Goal: Task Accomplishment & Management: Manage account settings

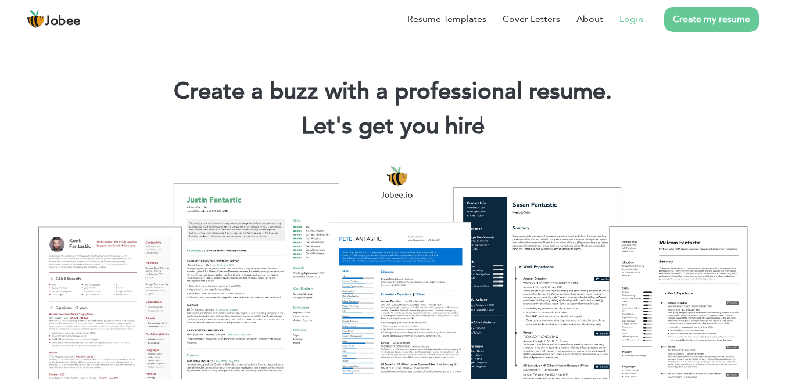
click at [629, 20] on link "Login" at bounding box center [631, 19] width 24 height 14
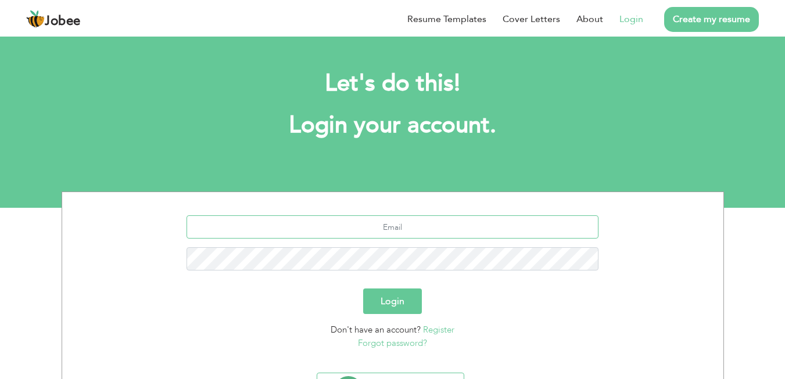
click at [402, 228] on input "text" at bounding box center [392, 227] width 412 height 23
type input "[EMAIL_ADDRESS][DOMAIN_NAME]"
click at [392, 293] on button "Login" at bounding box center [392, 302] width 59 height 26
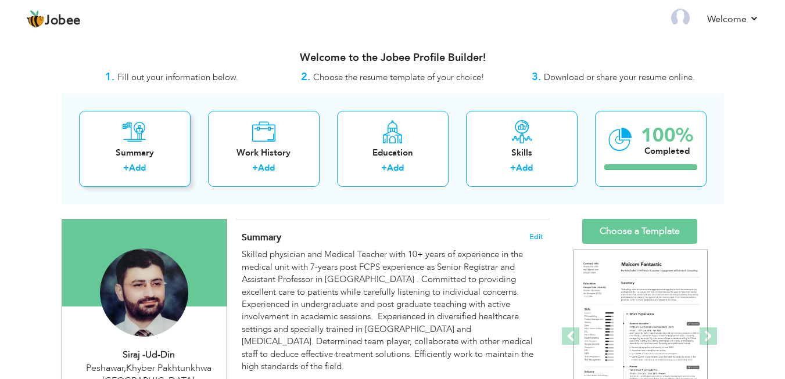
click at [134, 143] on icon at bounding box center [135, 131] width 24 height 23
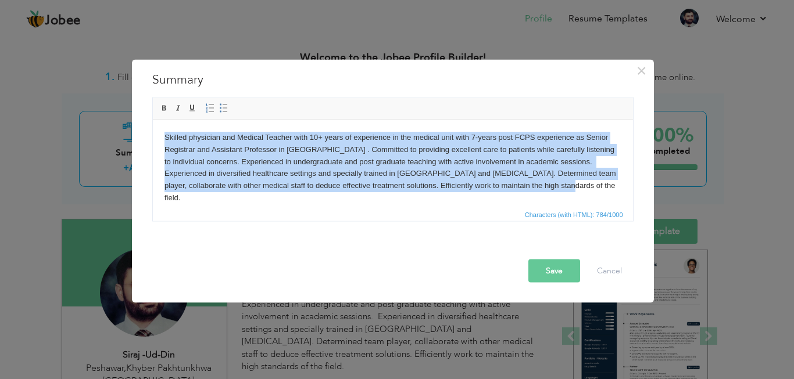
drag, startPoint x: 558, startPoint y: 189, endPoint x: 228, endPoint y: 235, distance: 332.6
click at [152, 120] on html "Skilled physician and Medical Teacher with 10+ years of experience in the medic…" at bounding box center [392, 198] width 480 height 156
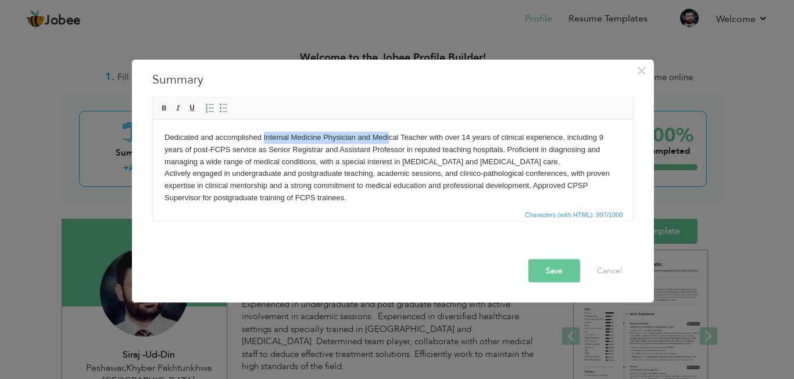
drag, startPoint x: 263, startPoint y: 138, endPoint x: 389, endPoint y: 138, distance: 126.6
click at [389, 138] on body "Dedicated and accomplished Internal Medicine Physician and Medical Teacher with…" at bounding box center [392, 209] width 457 height 157
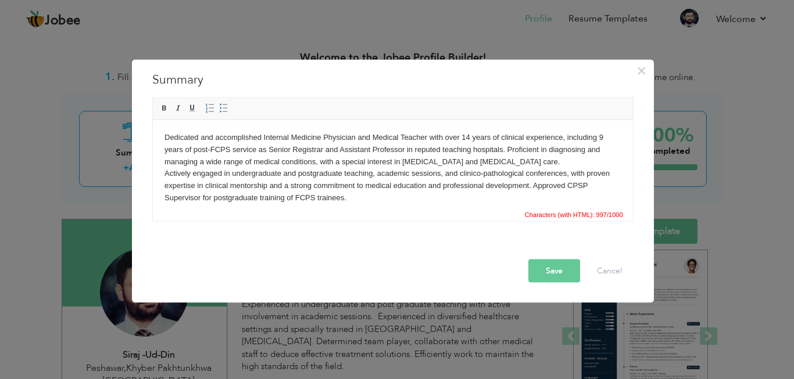
click at [262, 136] on body "Dedicated and accomplished Internal Medicine Physician and Medical Teacher with…" at bounding box center [392, 209] width 457 height 157
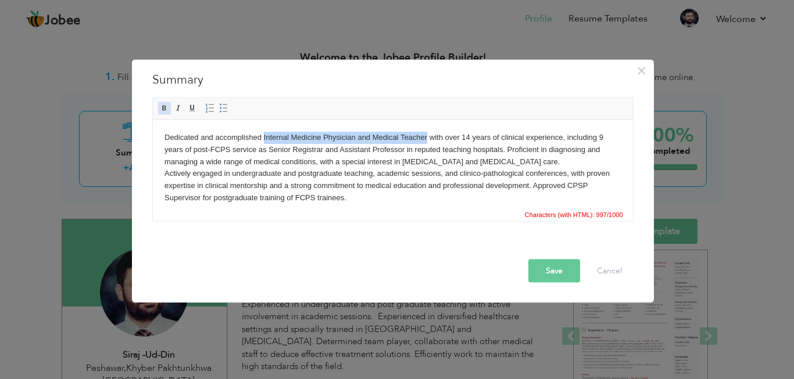
click at [166, 110] on span at bounding box center [164, 107] width 9 height 9
drag, startPoint x: 426, startPoint y: 138, endPoint x: 263, endPoint y: 135, distance: 163.8
click at [263, 135] on body "Dedicated and accomplished Internal Medicine Physician and Medical Teacher with…" at bounding box center [392, 209] width 457 height 157
click at [164, 110] on span at bounding box center [164, 107] width 9 height 9
click at [306, 185] on body "Dedicated and accomplished Internal Medicine Physician and Medical Teacher with…" at bounding box center [392, 209] width 457 height 157
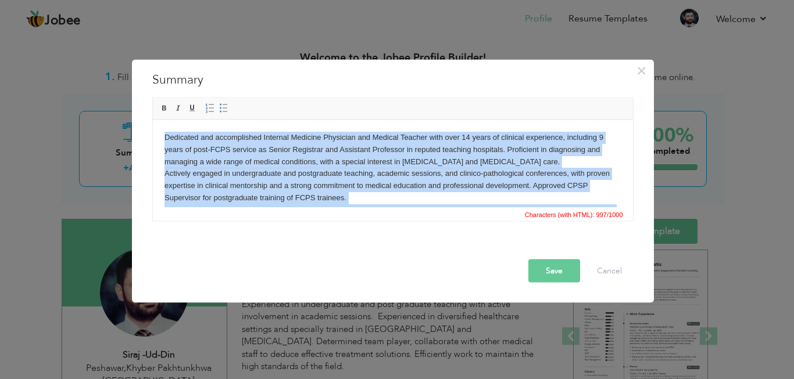
copy body "Dedicated and accomplished Internal Medicine Physician and Medical Teacher with…"
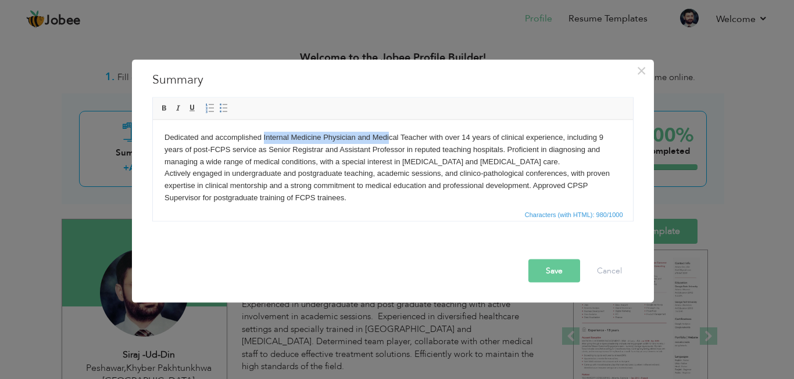
drag, startPoint x: 262, startPoint y: 124, endPoint x: 387, endPoint y: 134, distance: 125.9
click at [387, 134] on body "Dedicated and accomplished Internal Medicine Physician and Medical Teacher with…" at bounding box center [392, 209] width 457 height 157
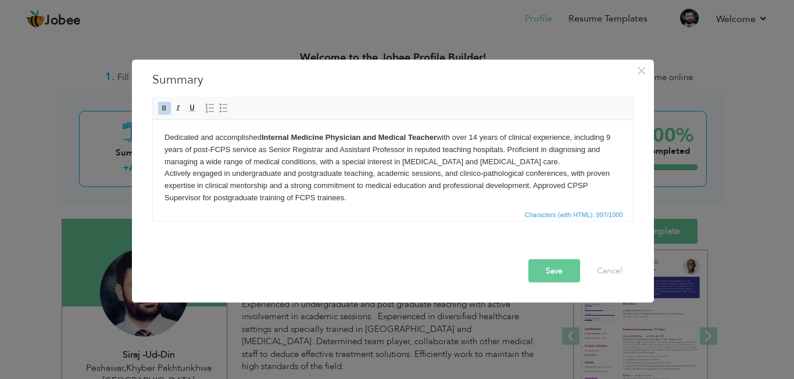
click at [409, 161] on body "Dedicated and accomplished Internal Medicine Physician and Medical Teacher with…" at bounding box center [392, 209] width 457 height 157
click at [472, 137] on body "Dedicated and accomplished Internal Medicine Physician and Medical Teacher with…" at bounding box center [392, 209] width 457 height 157
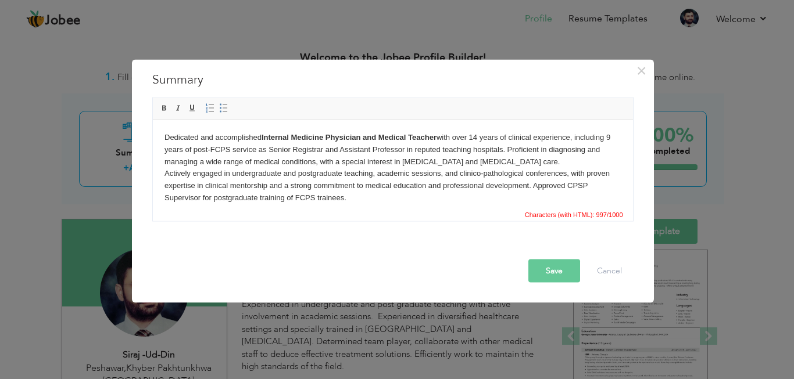
click at [474, 138] on body "Dedicated and accomplished Internal Medicine Physician and Medical Teacher with…" at bounding box center [392, 209] width 457 height 157
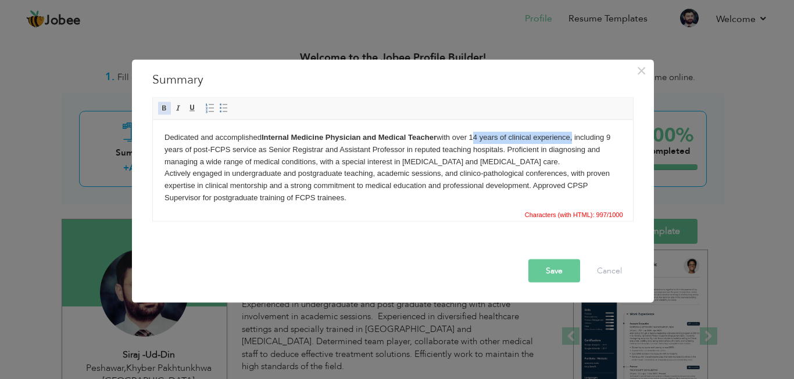
click at [164, 106] on span at bounding box center [164, 107] width 9 height 9
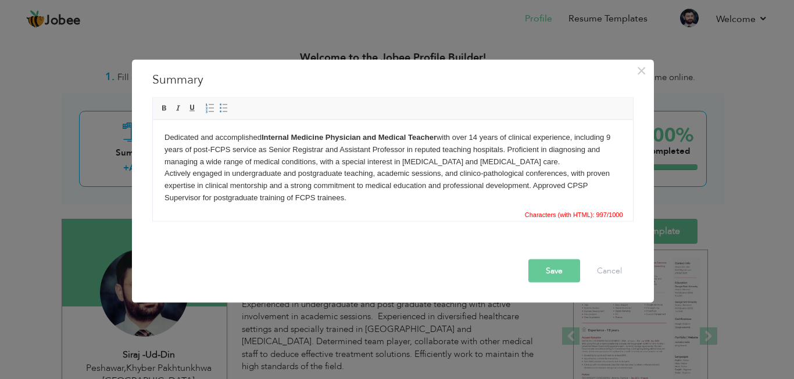
click at [574, 138] on body "Dedicated and accomplished Internal Medicine Physician and Medical Teacher with…" at bounding box center [392, 209] width 457 height 157
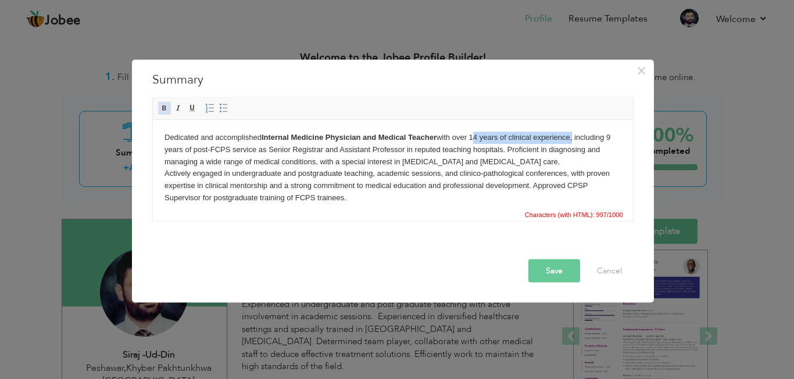
click at [164, 108] on span at bounding box center [164, 107] width 9 height 9
click at [289, 171] on body "Dedicated and accomplished Internal Medicine Physician and Medical Teacher with…" at bounding box center [392, 209] width 457 height 157
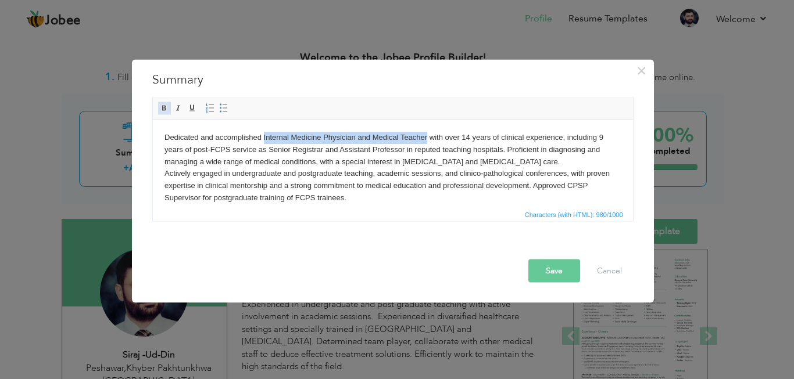
click at [164, 110] on span at bounding box center [164, 107] width 9 height 9
click at [404, 199] on body "Dedicated and accomplished Internal Medicine Physician and Medical Teacher with…" at bounding box center [392, 209] width 457 height 157
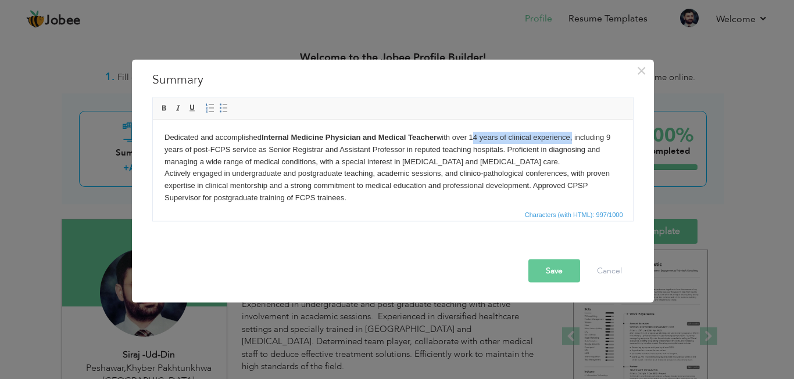
drag, startPoint x: 572, startPoint y: 138, endPoint x: 473, endPoint y: 142, distance: 98.9
click at [473, 142] on body "Dedicated and accomplished Internal Medicine Physician and Medical Teacher with…" at bounding box center [392, 209] width 457 height 157
click at [163, 112] on span at bounding box center [164, 107] width 9 height 9
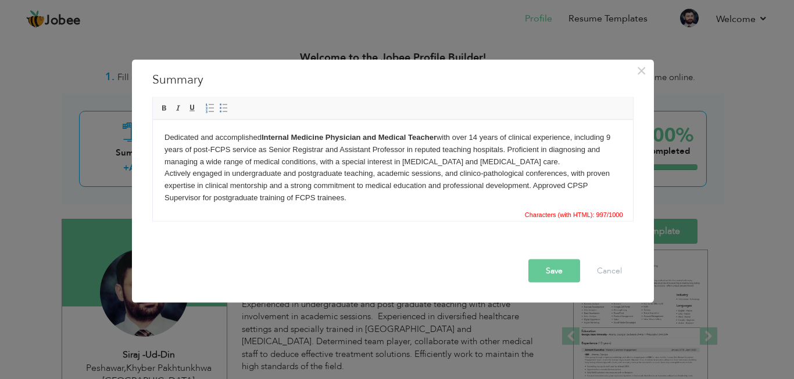
click at [265, 156] on body "Dedicated and accomplished Internal Medicine Physician and Medical Teacher with…" at bounding box center [392, 209] width 457 height 157
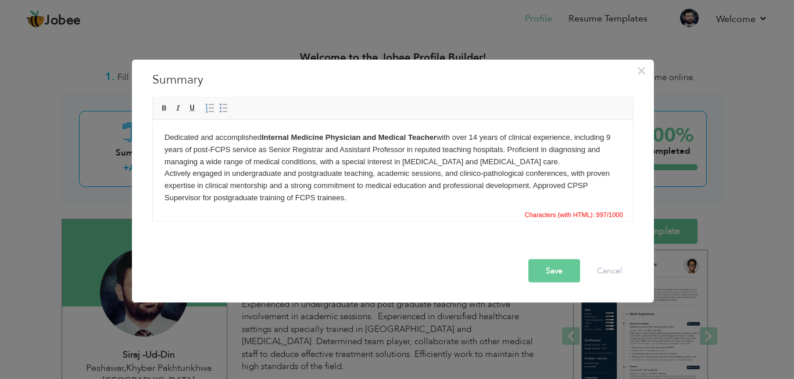
click at [537, 273] on button "Save" at bounding box center [554, 270] width 52 height 23
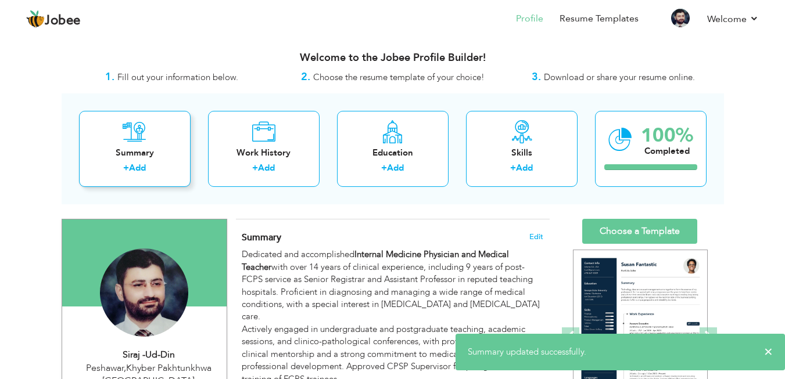
click at [145, 139] on icon at bounding box center [135, 131] width 24 height 23
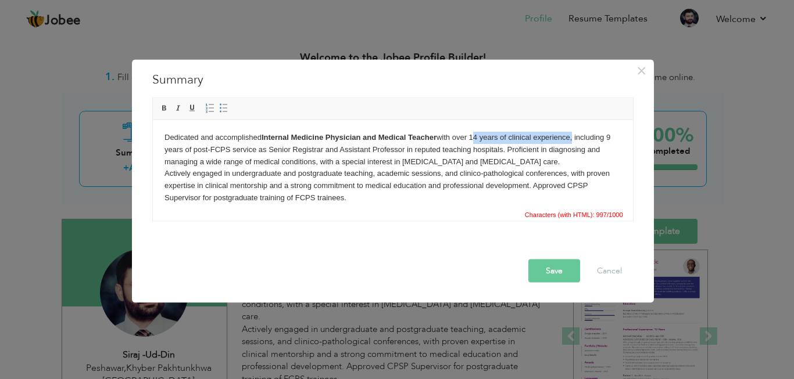
drag, startPoint x: 573, startPoint y: 138, endPoint x: 472, endPoint y: 138, distance: 100.5
click at [472, 138] on body "Dedicated and accomplished Internal Medicine Physician and Medical Teacher with…" at bounding box center [392, 209] width 457 height 157
click at [163, 106] on span at bounding box center [164, 107] width 9 height 9
drag, startPoint x: 572, startPoint y: 137, endPoint x: 472, endPoint y: 138, distance: 99.3
click at [472, 138] on body "Dedicated and accomplished Internal Medicine Physician and Medical Teacher with…" at bounding box center [392, 209] width 457 height 157
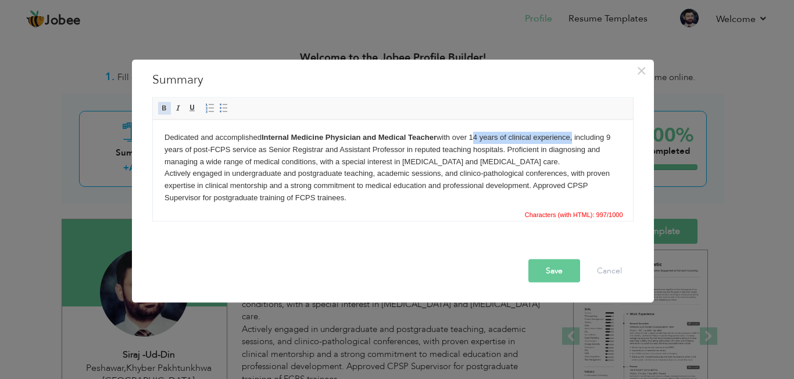
click at [163, 110] on span at bounding box center [164, 107] width 9 height 9
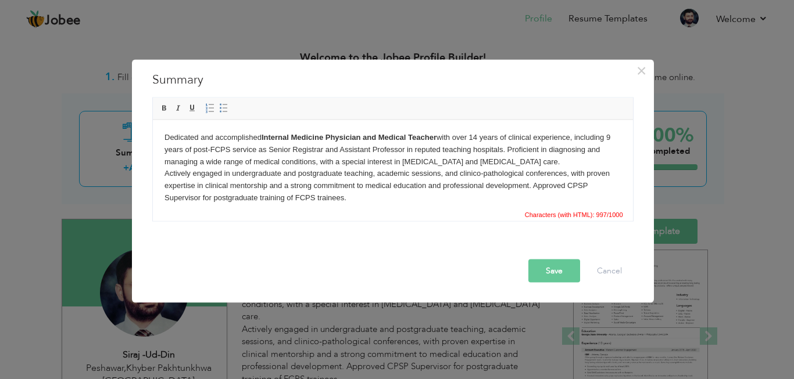
click at [393, 185] on body "Dedicated and accomplished Internal Medicine Physician and Medical Teacher with…" at bounding box center [392, 209] width 457 height 157
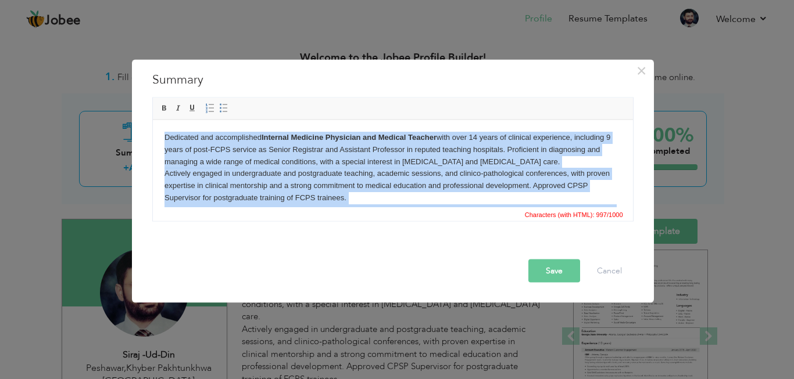
copy body "Dedicated and accomplished Internal Medicine Physician and Medical Teacher with…"
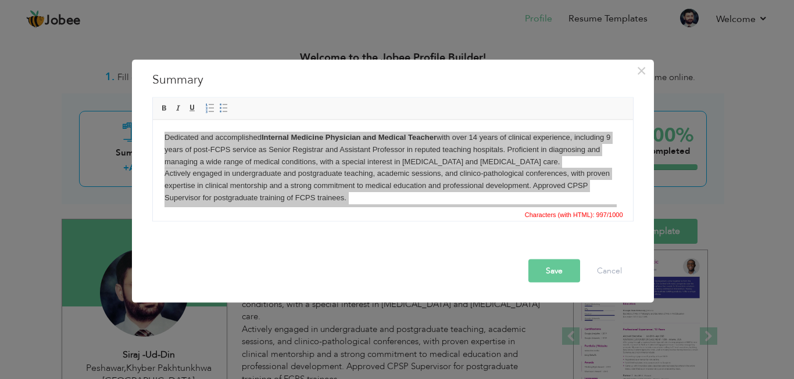
click at [554, 267] on button "Save" at bounding box center [554, 270] width 52 height 23
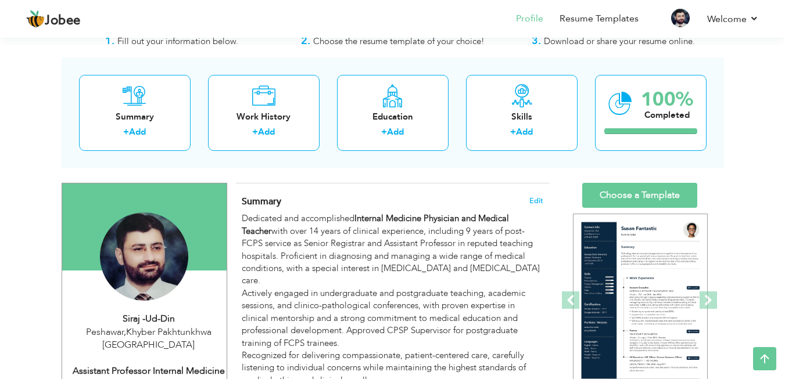
scroll to position [11, 0]
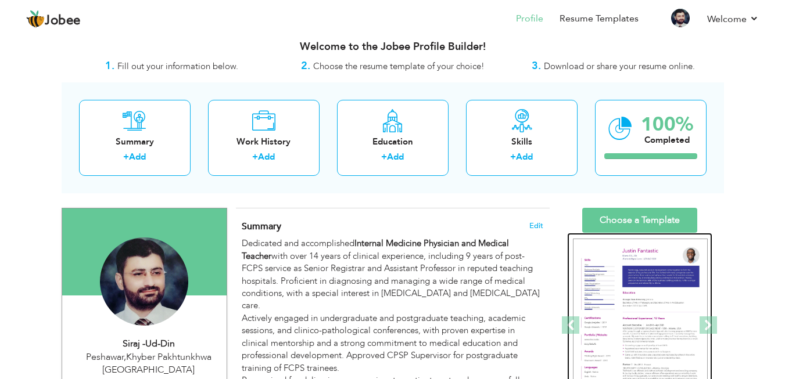
click at [648, 335] on img at bounding box center [640, 326] width 135 height 174
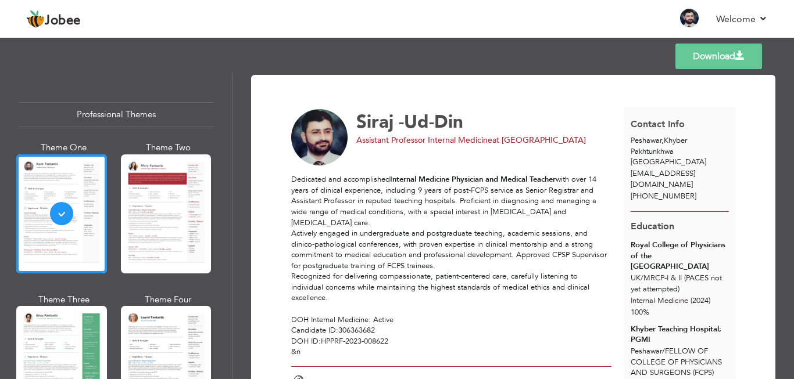
scroll to position [269, 0]
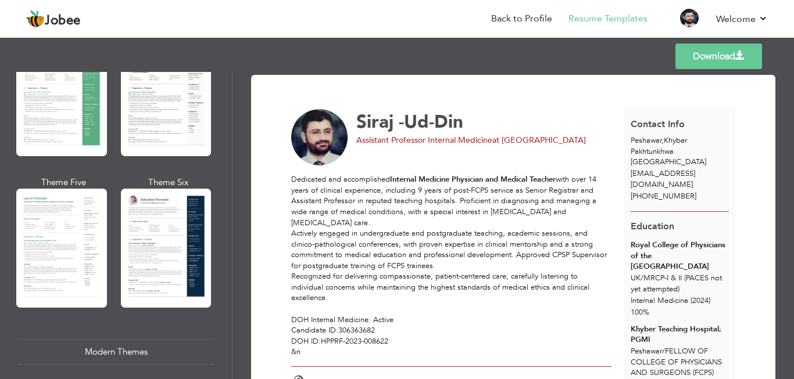
click at [227, 289] on div "Professional Themes Theme One Theme Two Theme Three Theme Six" at bounding box center [116, 225] width 232 height 307
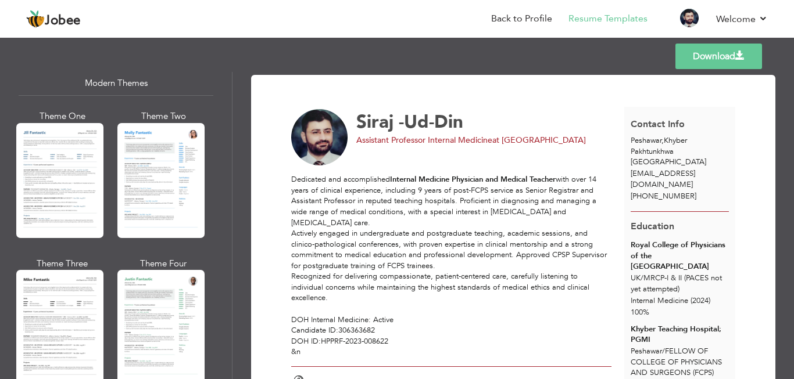
scroll to position [807, 0]
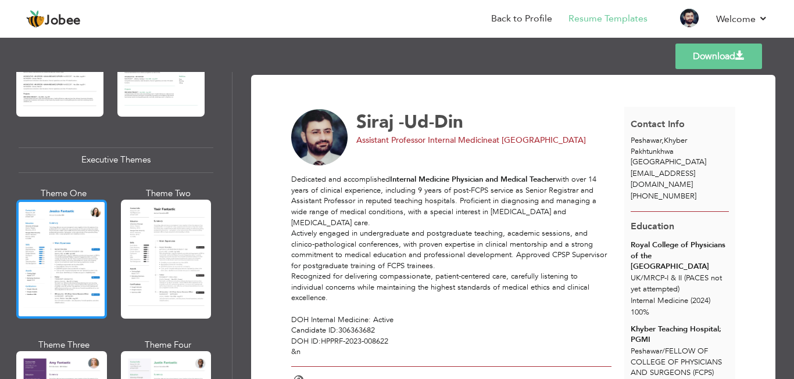
click at [54, 263] on div at bounding box center [61, 259] width 91 height 119
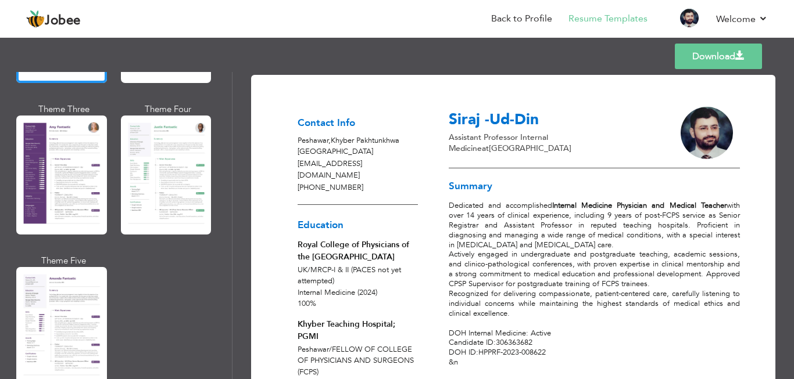
scroll to position [1047, 0]
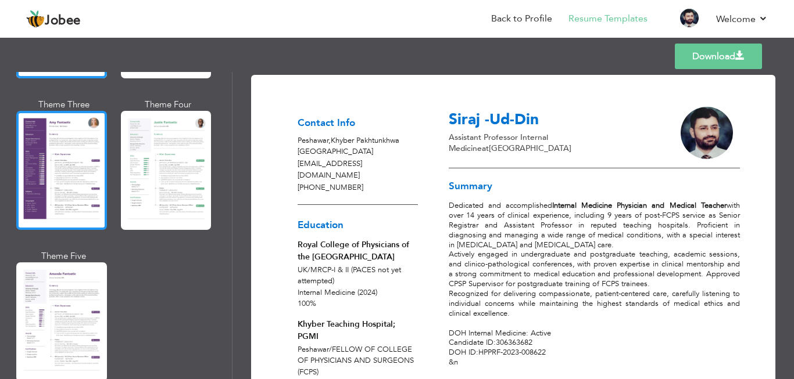
click at [55, 170] on div at bounding box center [61, 170] width 91 height 119
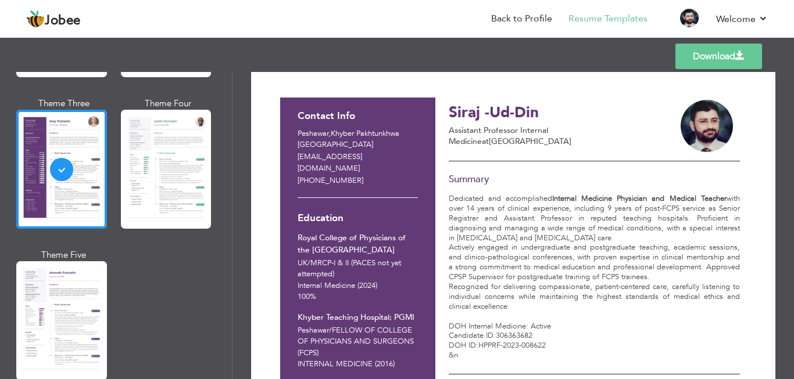
scroll to position [0, 0]
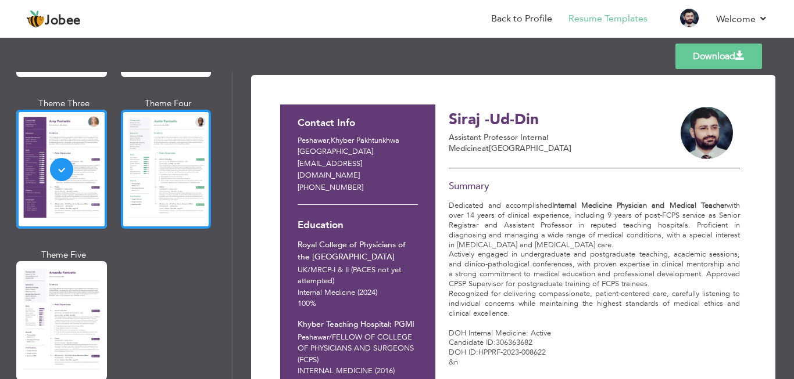
click at [177, 150] on div at bounding box center [166, 169] width 91 height 119
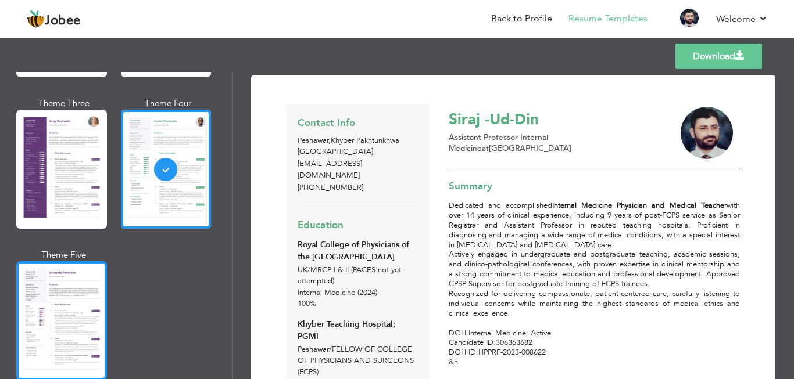
click at [57, 285] on div at bounding box center [61, 320] width 91 height 119
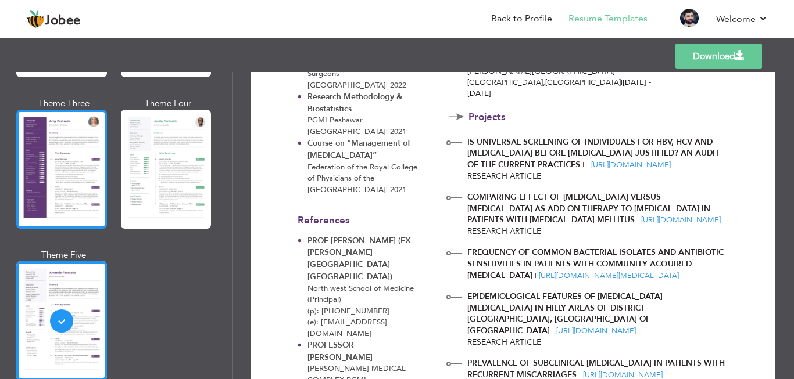
scroll to position [1162, 0]
click at [54, 173] on div at bounding box center [61, 169] width 91 height 119
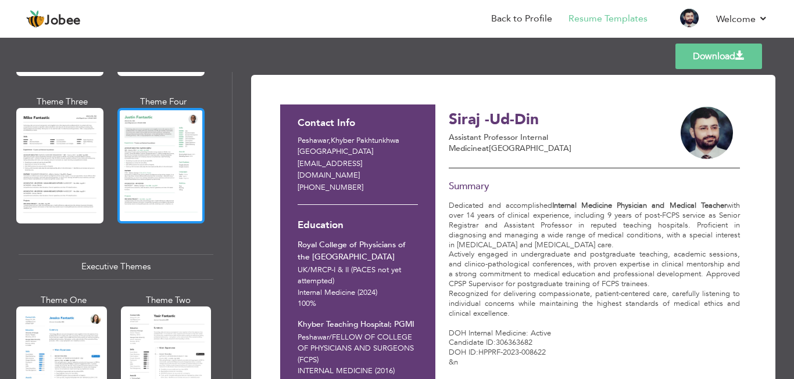
scroll to position [642, 0]
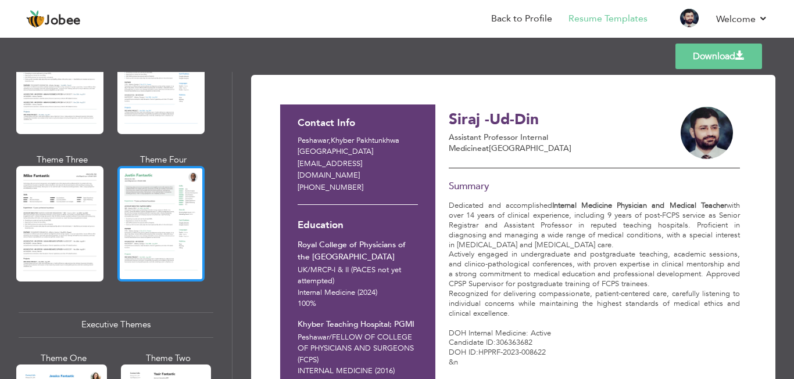
click at [173, 218] on div at bounding box center [160, 223] width 87 height 115
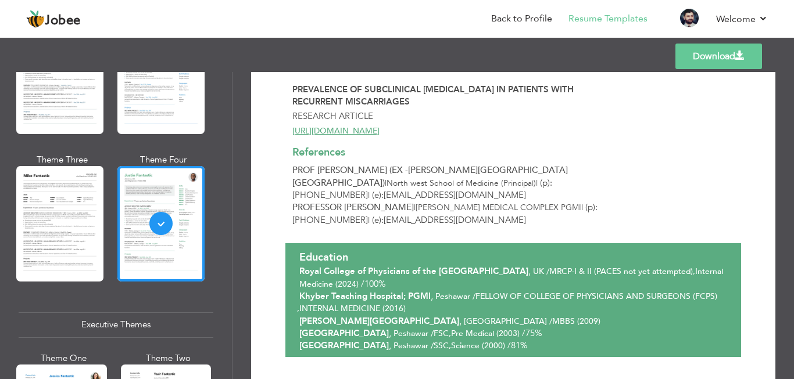
scroll to position [1567, 0]
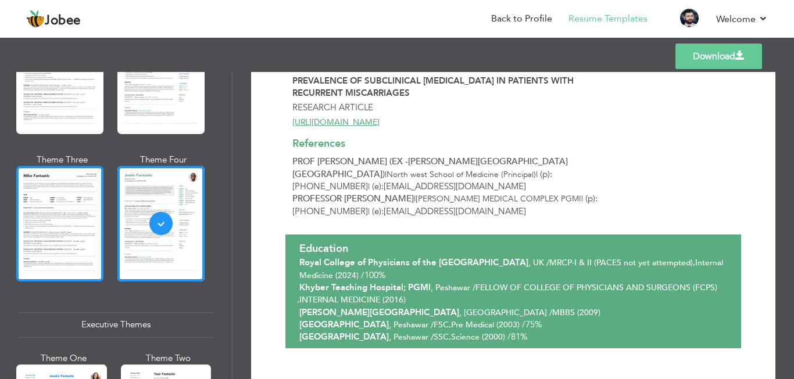
click at [64, 209] on div at bounding box center [59, 223] width 87 height 115
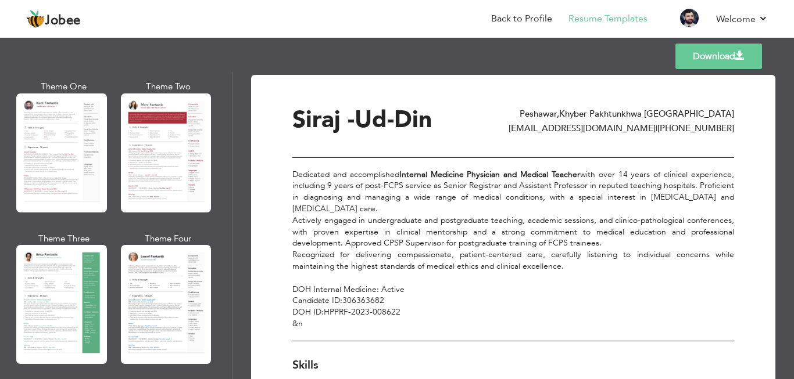
scroll to position [3, 0]
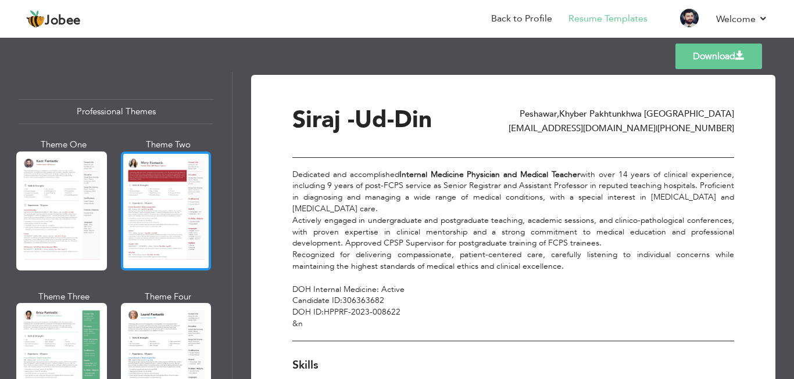
click at [138, 217] on div at bounding box center [166, 211] width 91 height 119
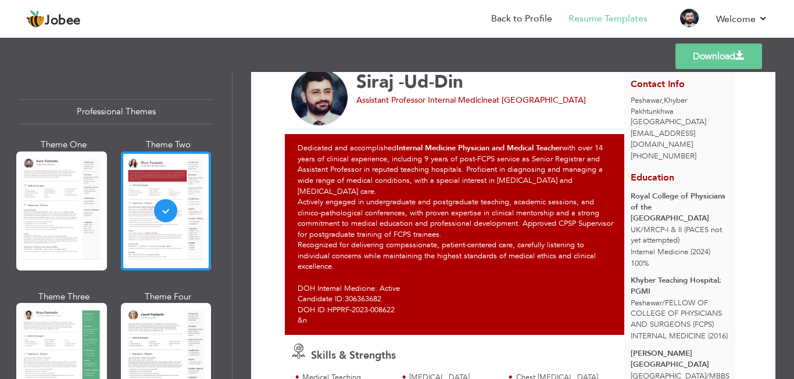
scroll to position [0, 0]
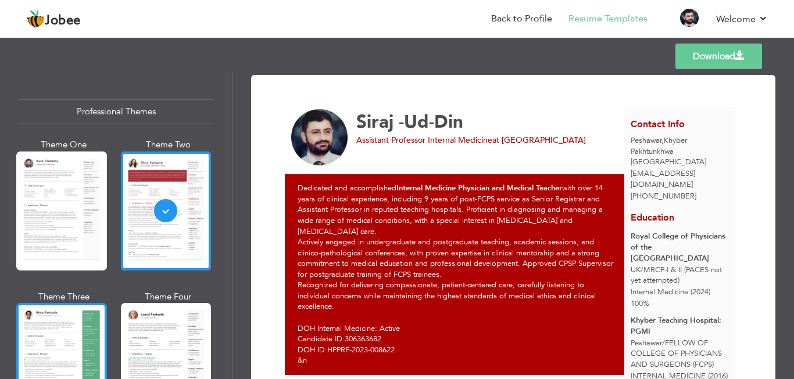
click at [52, 328] on div at bounding box center [61, 362] width 91 height 119
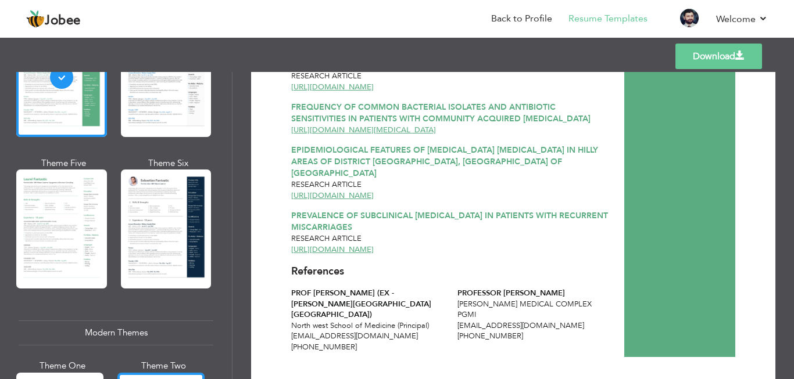
scroll to position [293, 0]
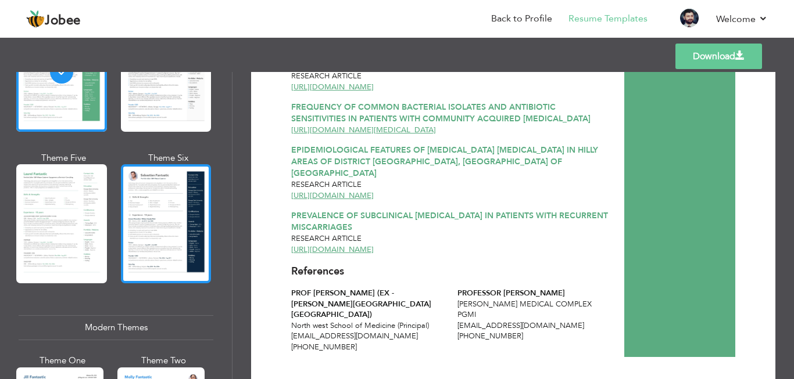
click at [159, 214] on div at bounding box center [166, 223] width 91 height 119
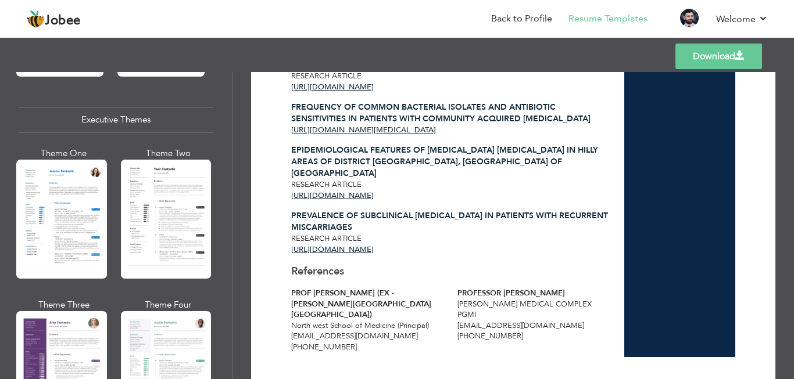
scroll to position [874, 0]
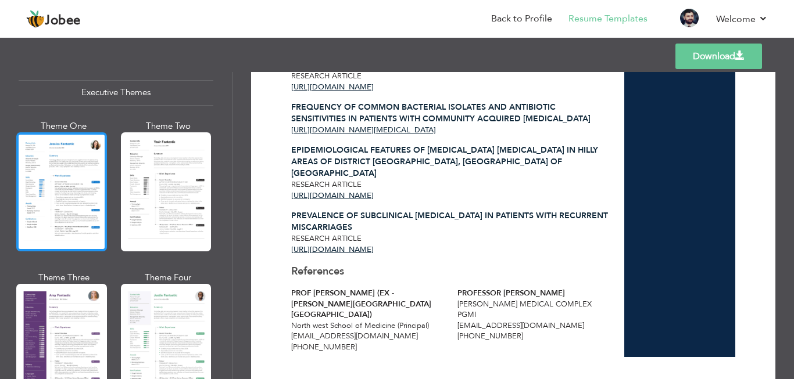
click at [58, 163] on div at bounding box center [61, 191] width 91 height 119
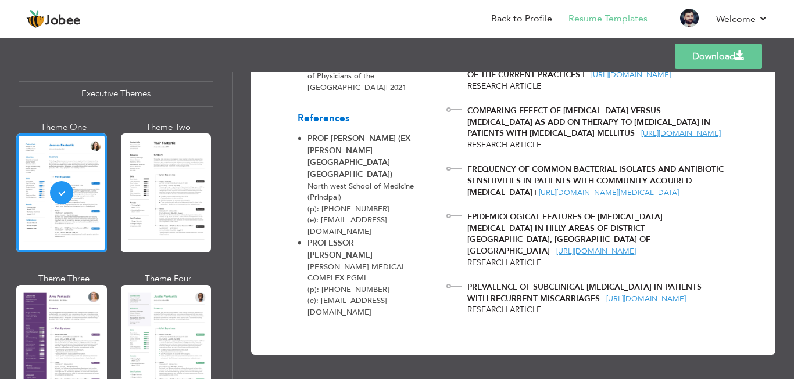
scroll to position [1328, 0]
click at [53, 330] on div at bounding box center [61, 344] width 91 height 119
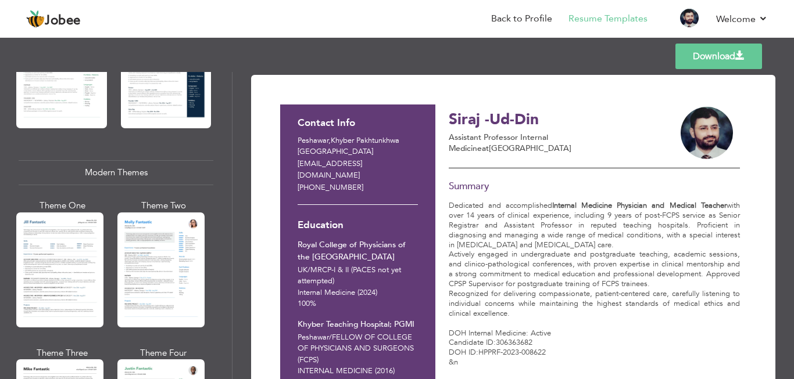
scroll to position [410, 0]
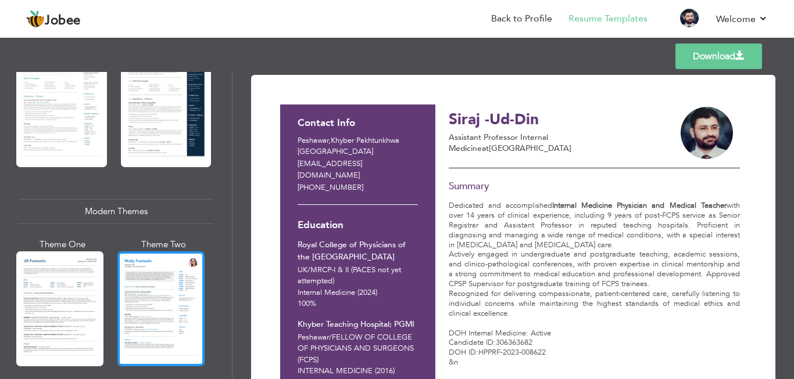
click at [157, 301] on div at bounding box center [160, 309] width 87 height 115
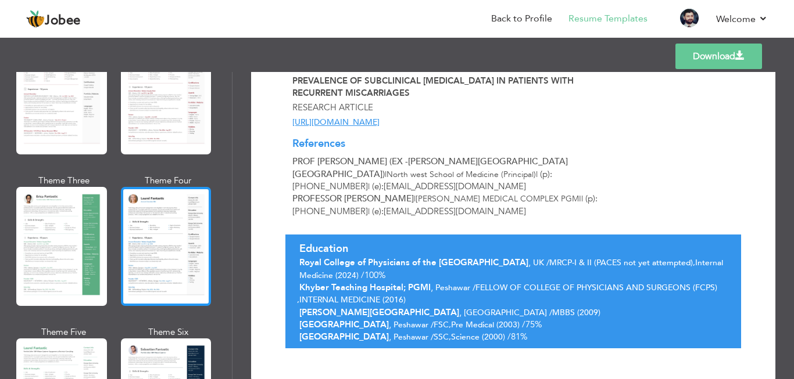
scroll to position [0, 0]
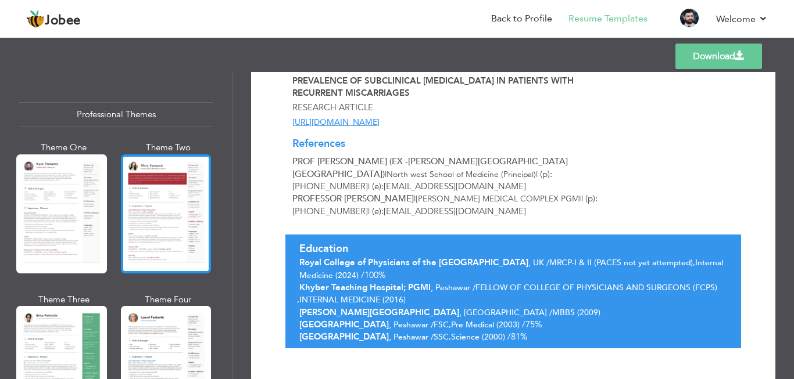
click at [163, 204] on div at bounding box center [166, 214] width 91 height 119
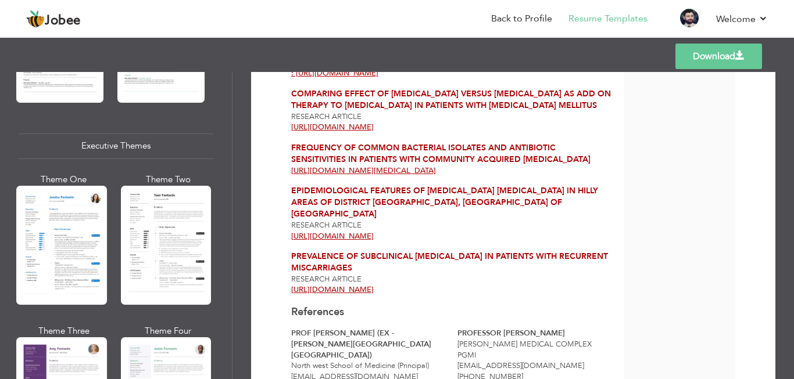
scroll to position [988, 0]
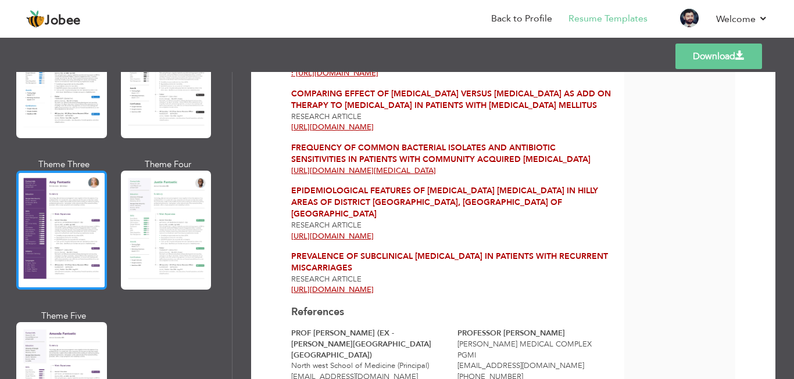
click at [69, 207] on div at bounding box center [61, 230] width 91 height 119
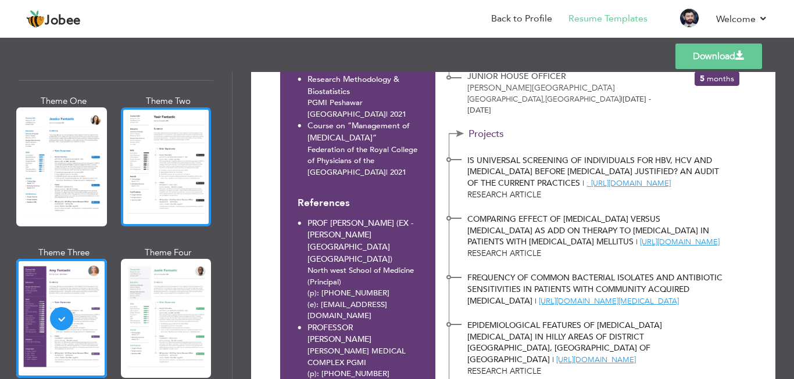
scroll to position [871, 0]
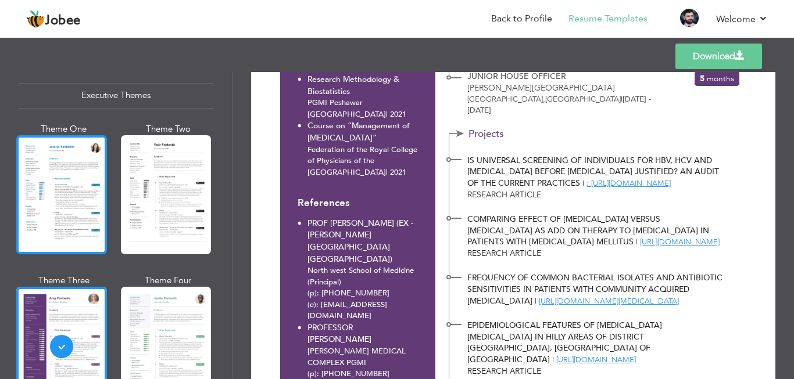
click at [40, 192] on div at bounding box center [61, 194] width 91 height 119
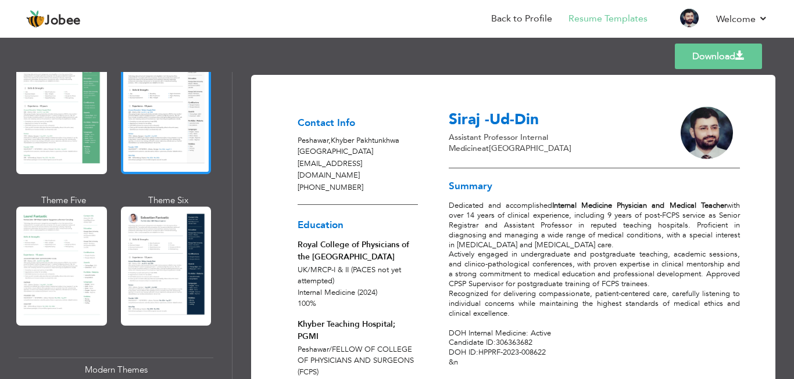
scroll to position [347, 0]
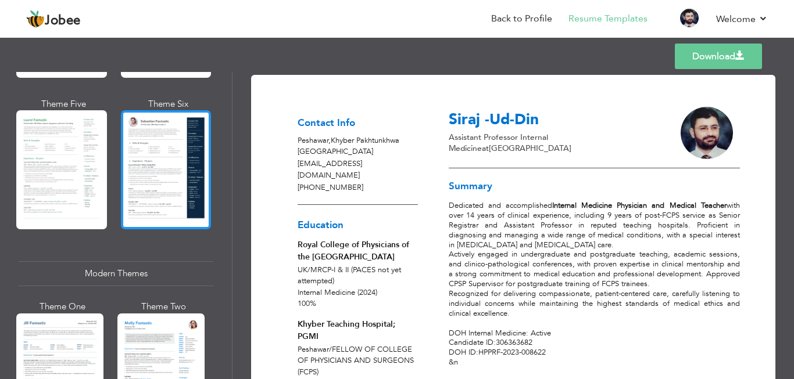
click at [174, 185] on div at bounding box center [166, 169] width 91 height 119
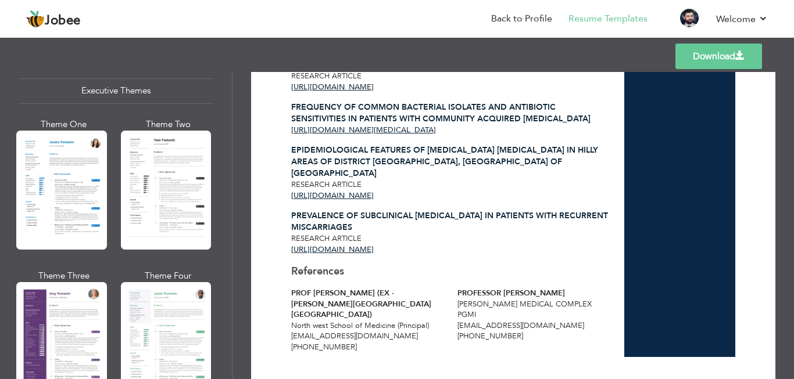
scroll to position [929, 0]
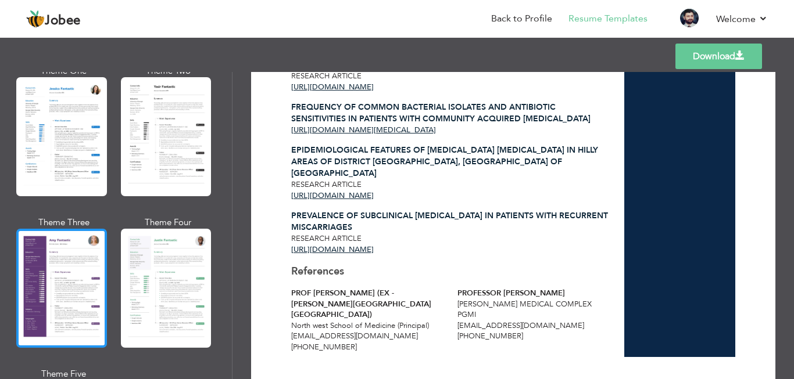
click at [45, 281] on div at bounding box center [61, 288] width 91 height 119
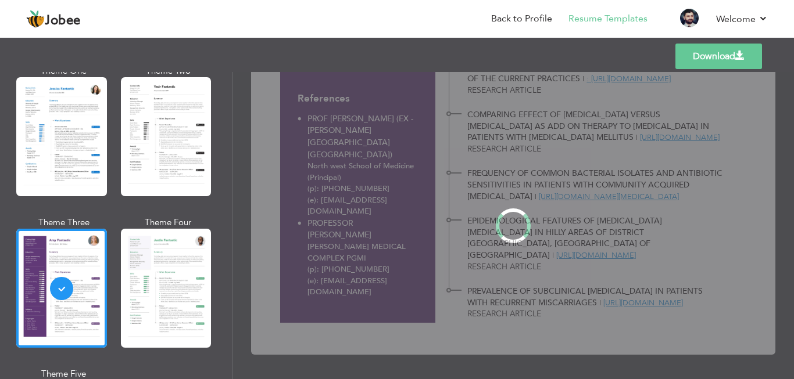
scroll to position [0, 0]
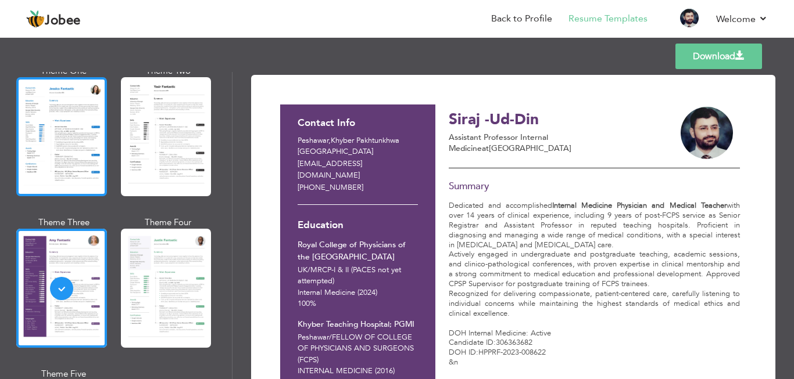
click at [71, 116] on div at bounding box center [61, 136] width 91 height 119
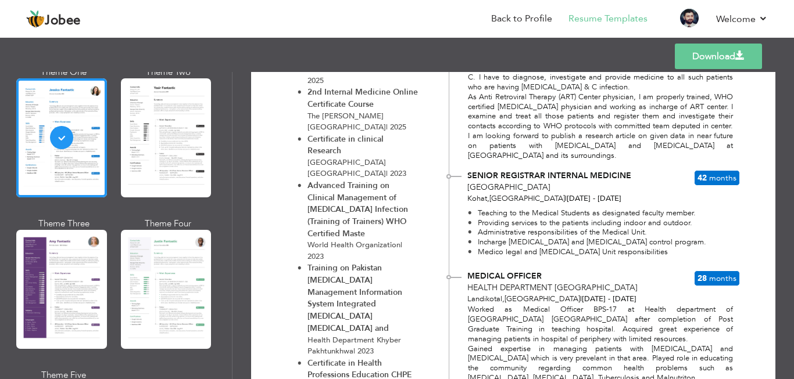
scroll to position [755, 0]
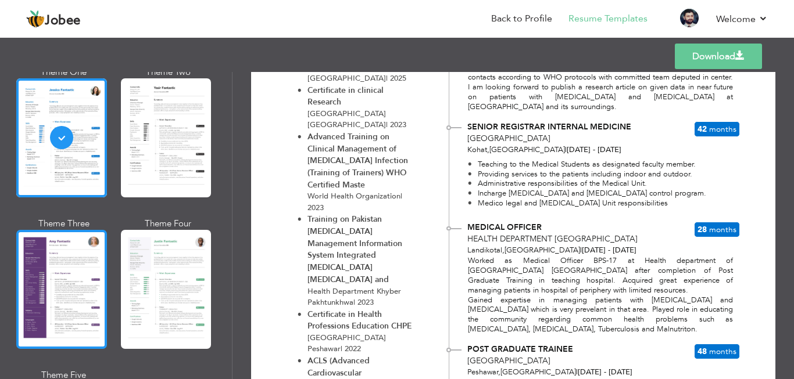
click at [40, 268] on div at bounding box center [61, 289] width 91 height 119
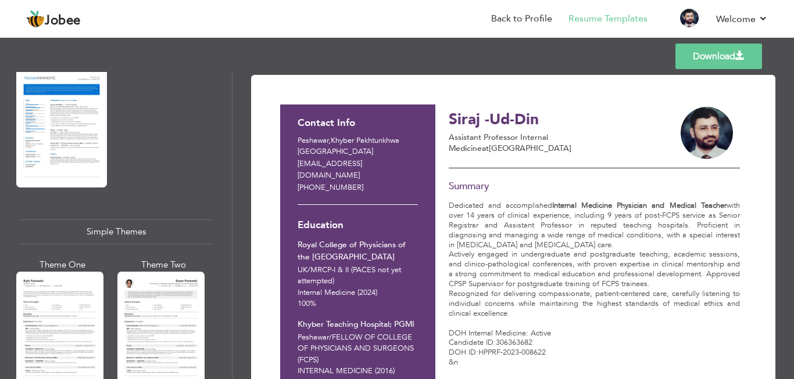
scroll to position [2061, 0]
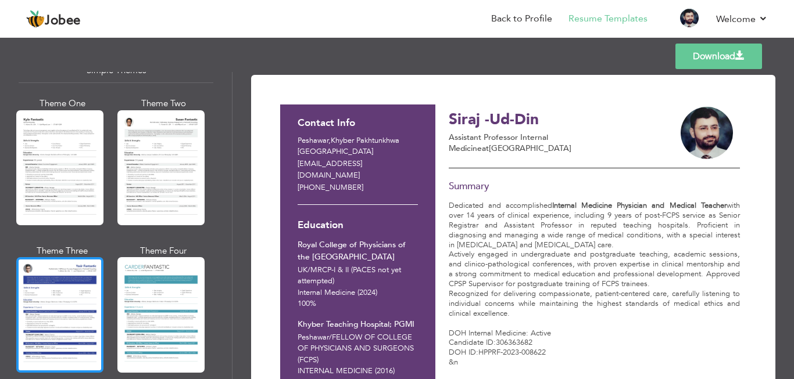
click at [49, 284] on div at bounding box center [59, 314] width 87 height 115
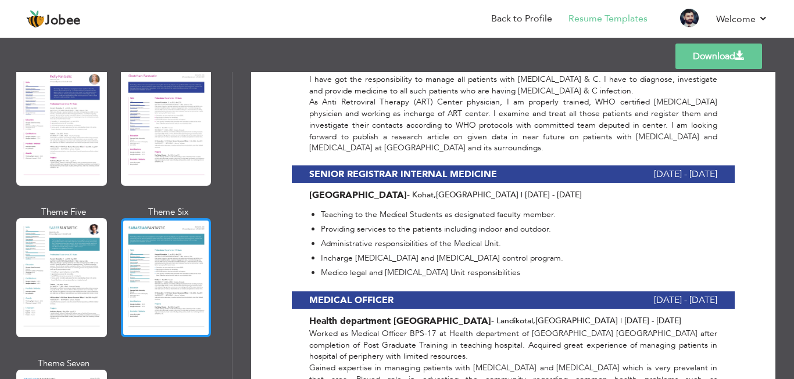
scroll to position [1596, 0]
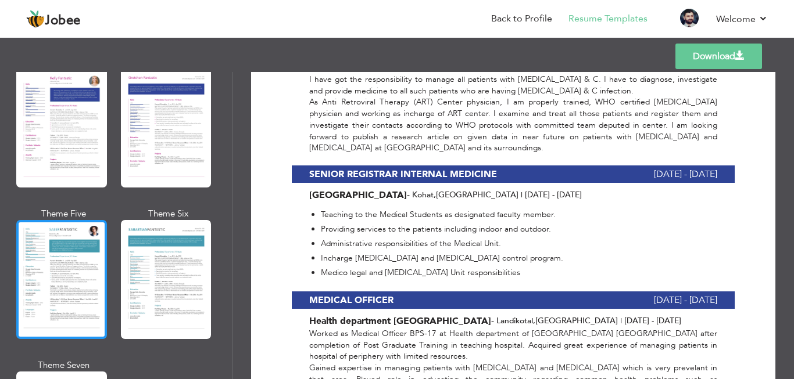
click at [56, 243] on div at bounding box center [61, 279] width 91 height 119
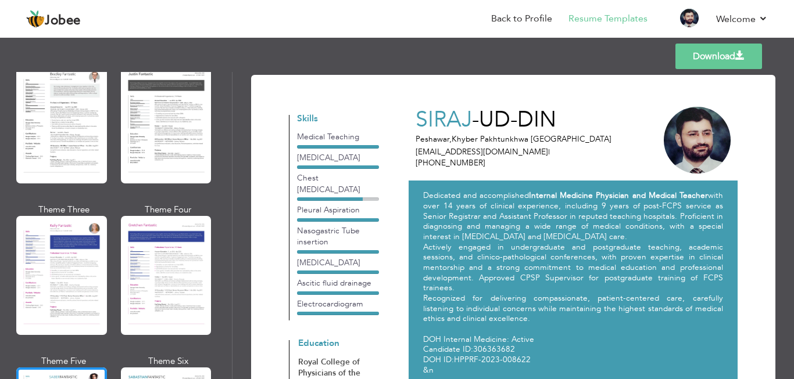
scroll to position [1422, 0]
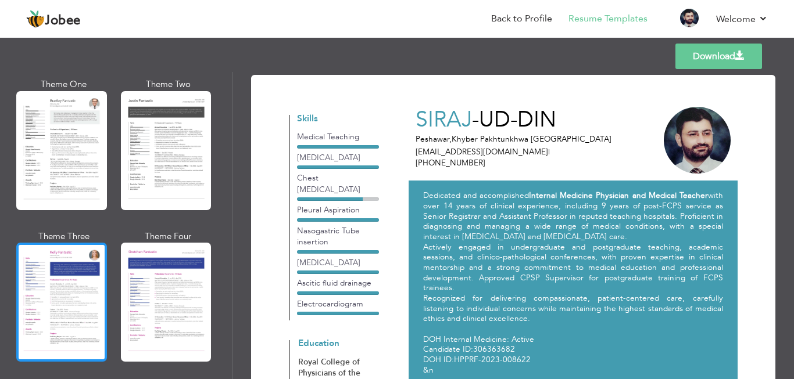
click at [77, 279] on div at bounding box center [61, 302] width 91 height 119
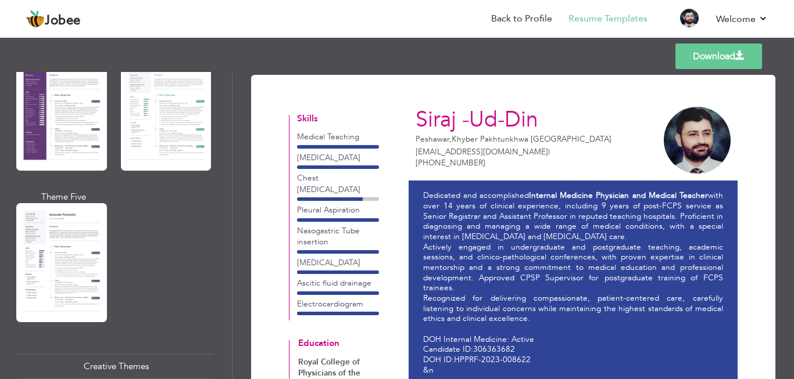
scroll to position [1015, 0]
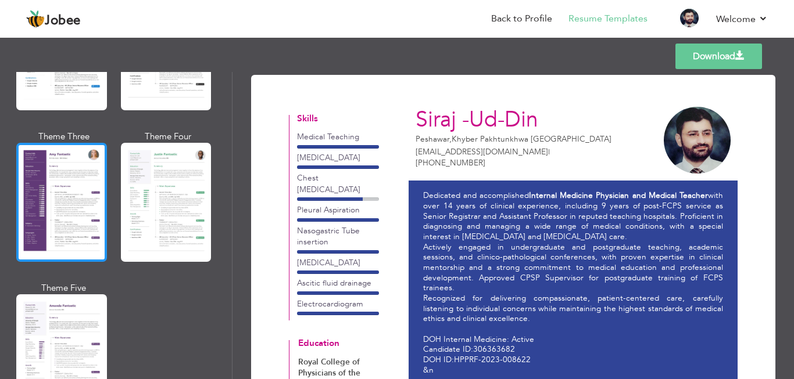
click at [65, 196] on div at bounding box center [61, 202] width 91 height 119
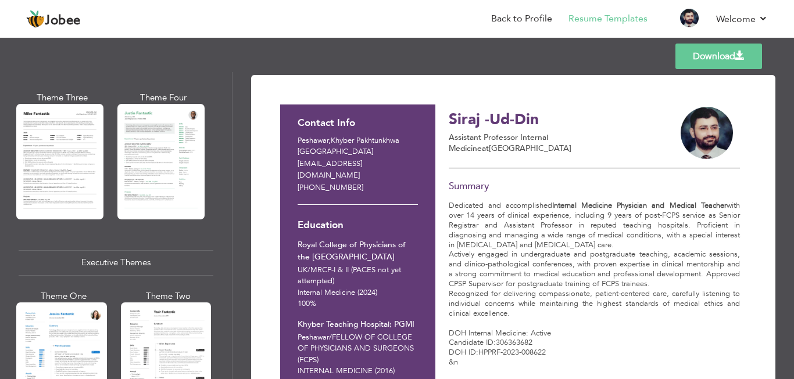
scroll to position [783, 0]
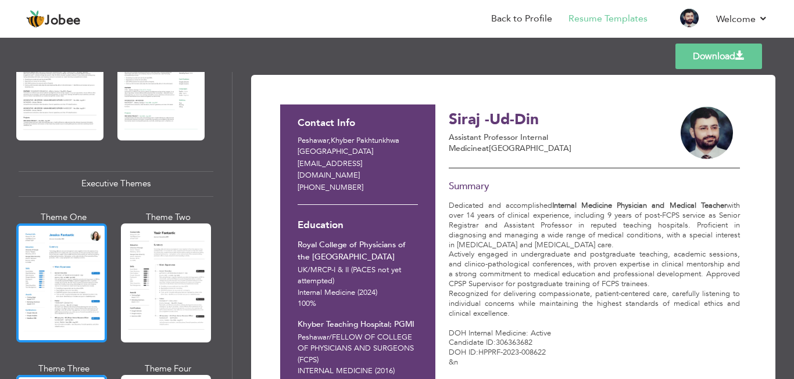
click at [60, 265] on div at bounding box center [61, 283] width 91 height 119
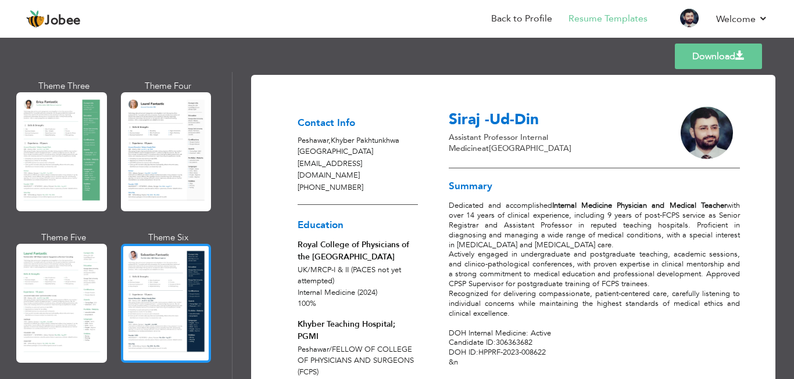
scroll to position [232, 0]
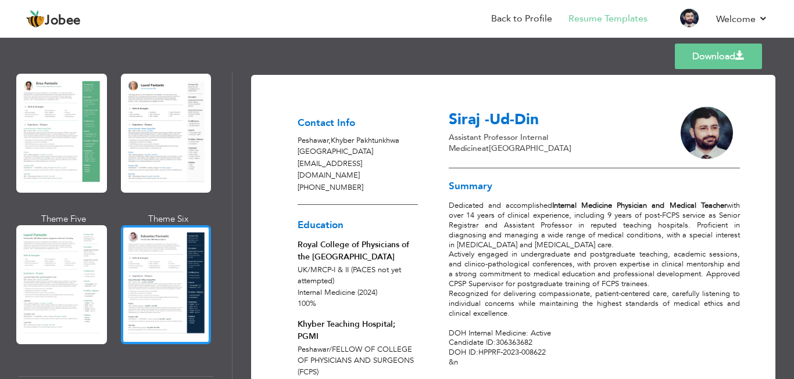
click at [168, 281] on div at bounding box center [166, 284] width 91 height 119
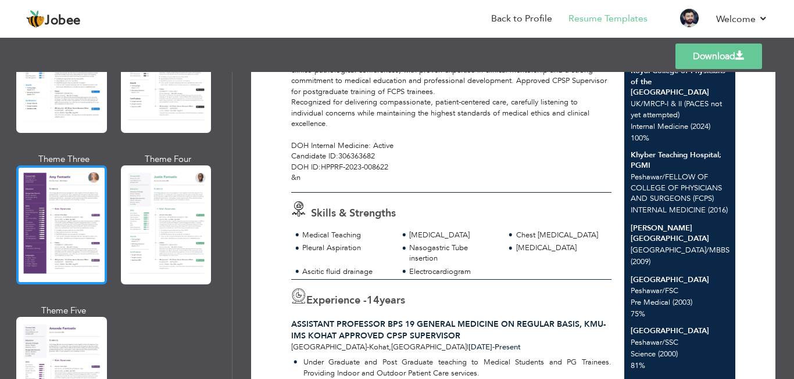
scroll to position [1046, 0]
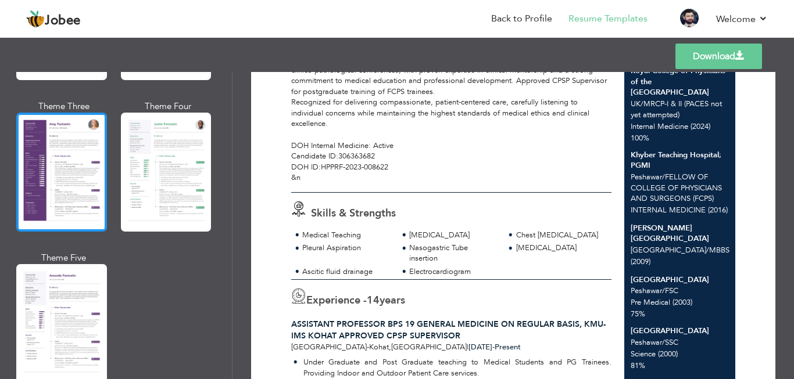
click at [81, 171] on div at bounding box center [61, 172] width 91 height 119
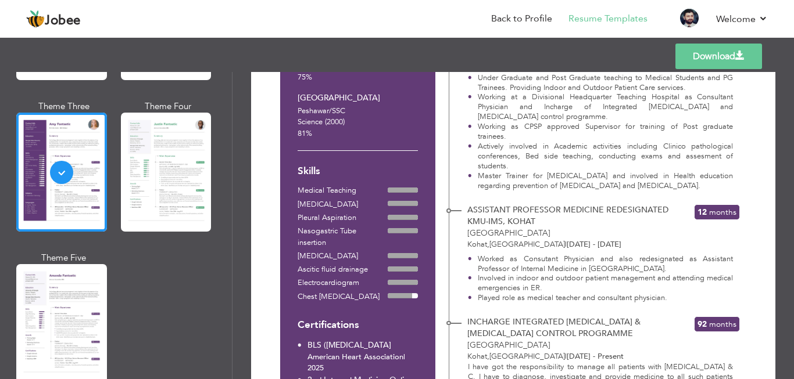
scroll to position [523, 0]
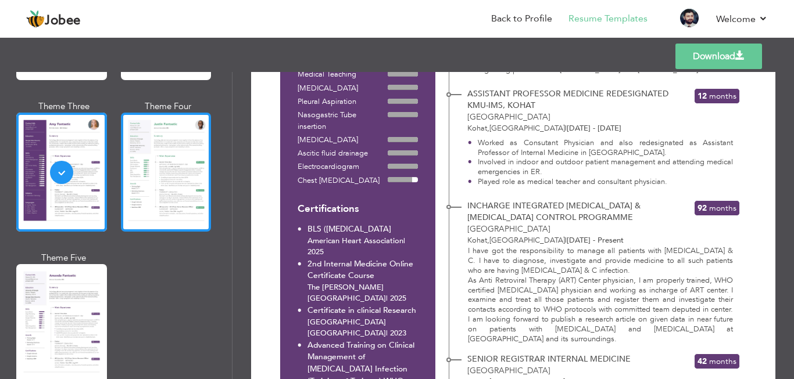
click at [160, 167] on div at bounding box center [166, 172] width 91 height 119
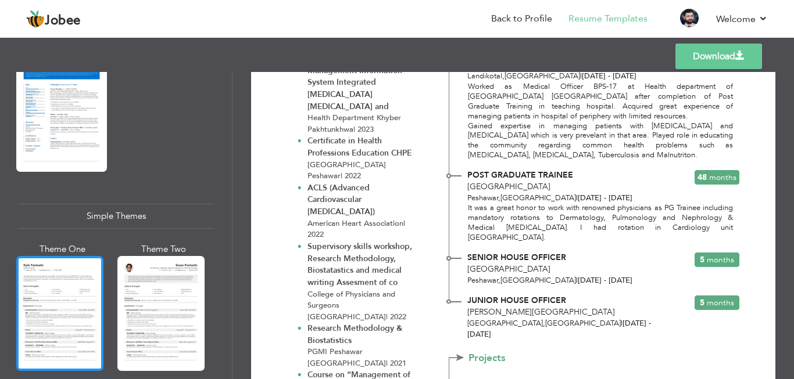
scroll to position [2061, 0]
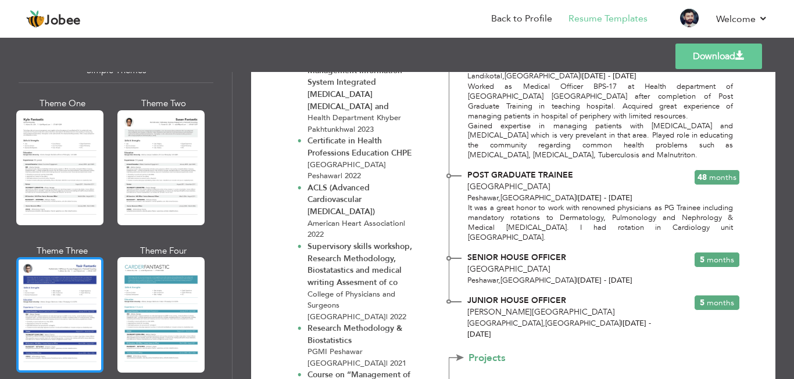
click at [48, 273] on div at bounding box center [59, 314] width 87 height 115
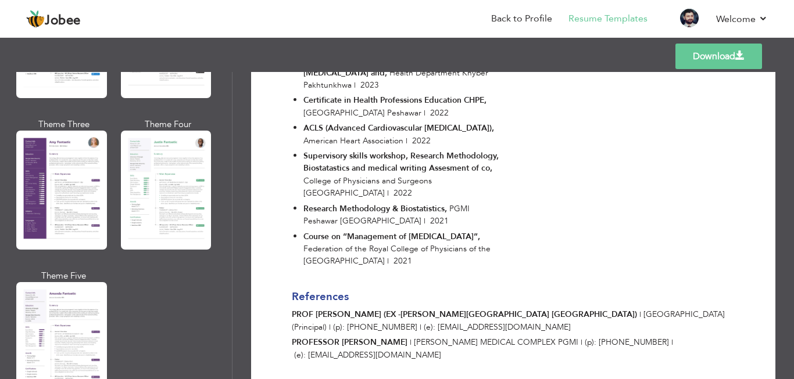
scroll to position [899, 0]
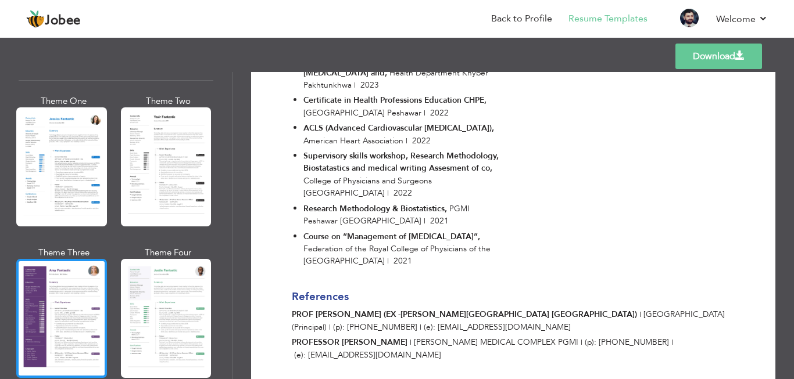
click at [40, 303] on div at bounding box center [61, 318] width 91 height 119
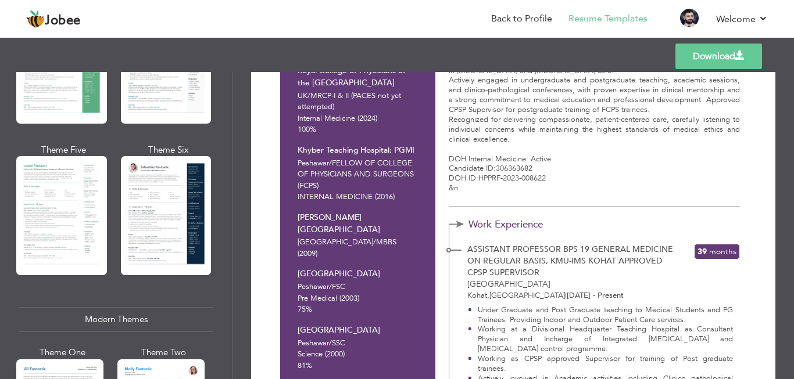
scroll to position [318, 0]
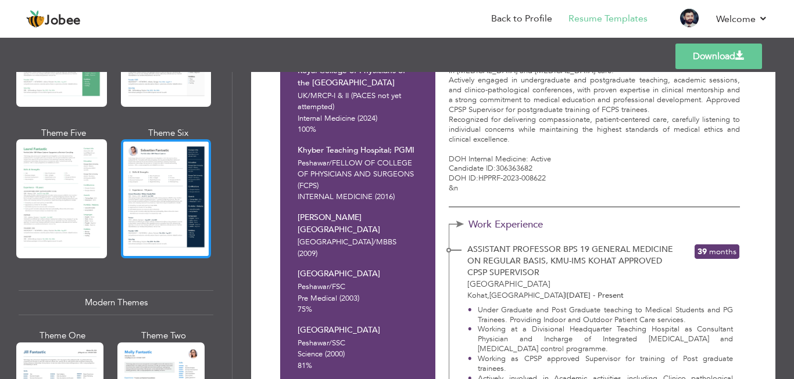
click at [149, 189] on div at bounding box center [166, 198] width 91 height 119
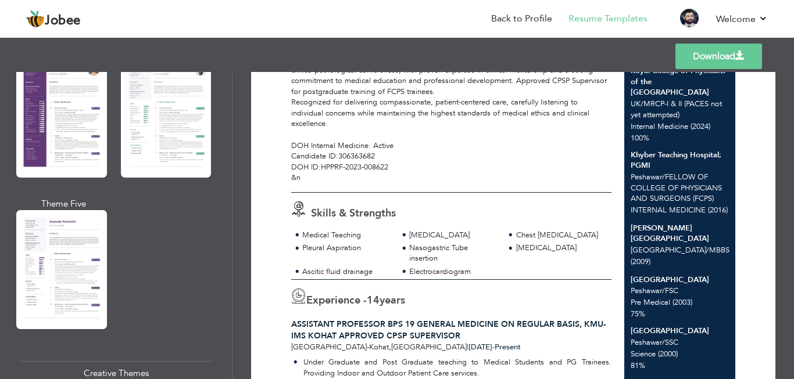
scroll to position [1104, 0]
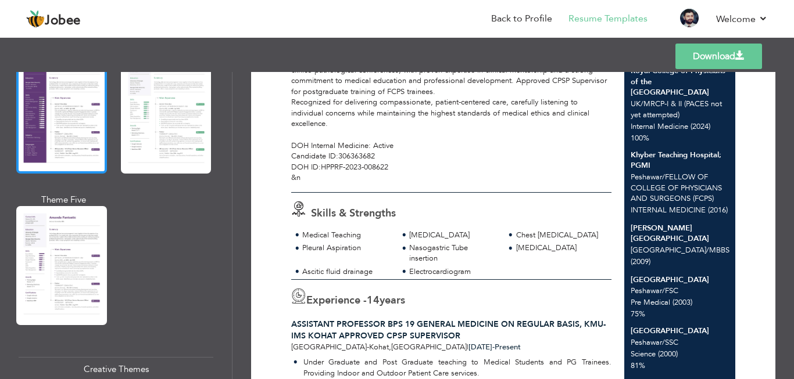
click at [61, 119] on div at bounding box center [61, 114] width 91 height 119
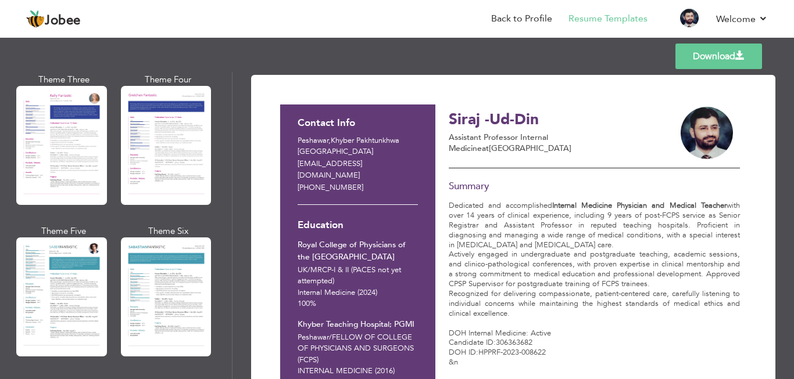
scroll to position [1538, 0]
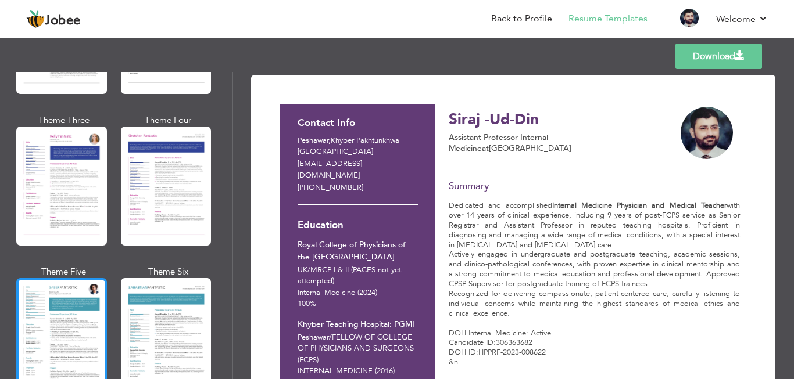
click at [59, 321] on div at bounding box center [61, 337] width 91 height 119
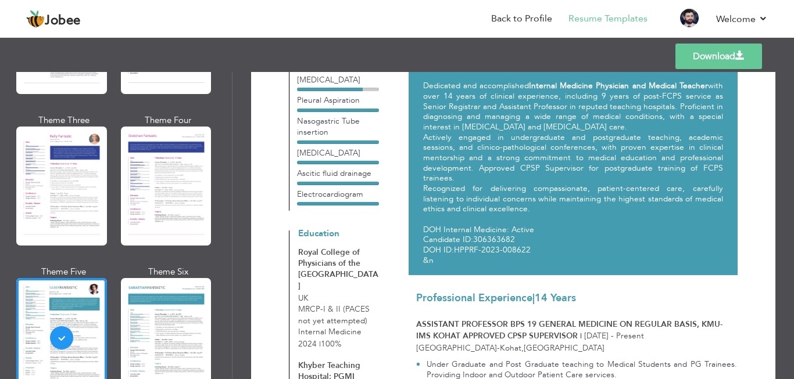
scroll to position [0, 0]
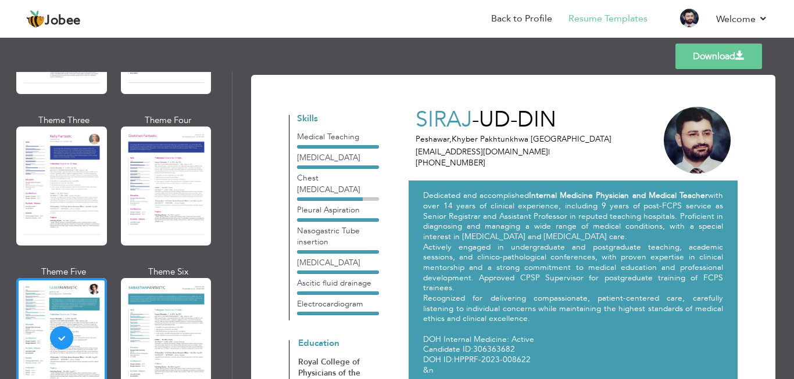
click at [719, 56] on link "Download" at bounding box center [718, 57] width 87 height 26
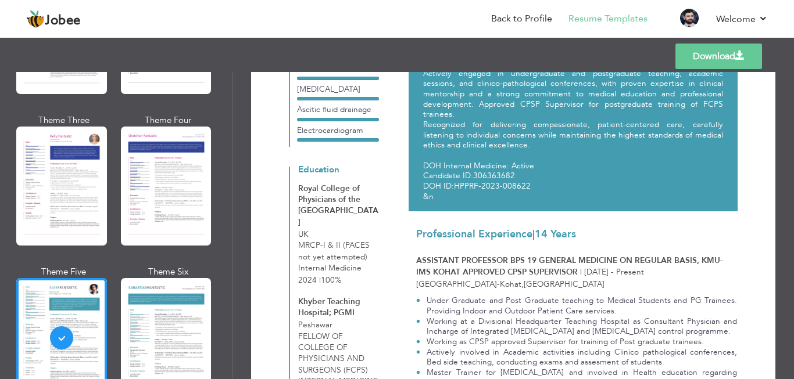
scroll to position [174, 0]
click at [333, 21] on nav "Back to Profile Resume Templates Resume Templates Cover Letters About My Resume…" at bounding box center [396, 19] width 741 height 31
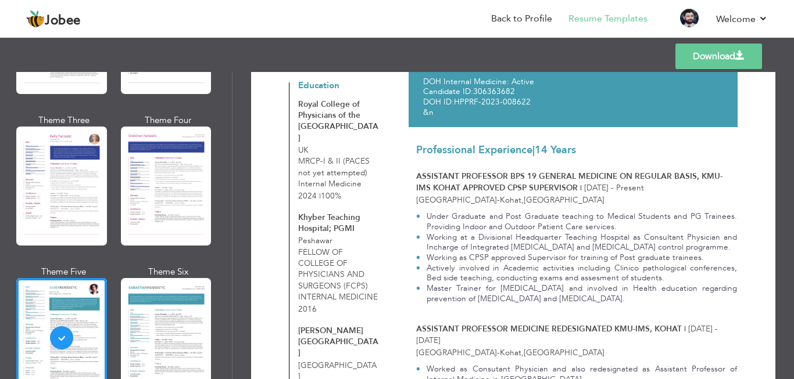
scroll to position [232, 0]
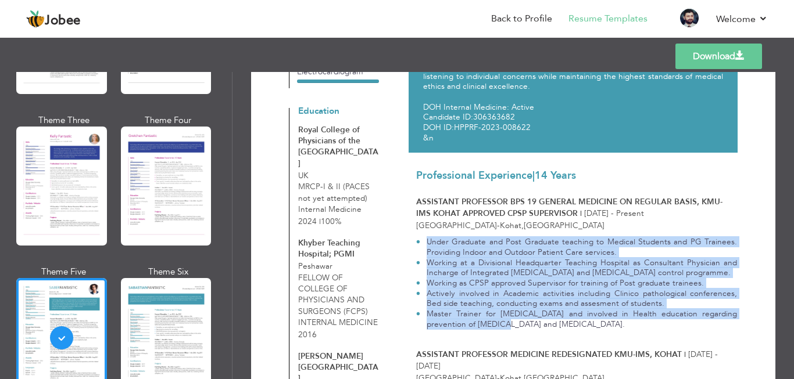
drag, startPoint x: 425, startPoint y: 232, endPoint x: 564, endPoint y: 324, distance: 166.1
click at [564, 324] on div "Under Graduate and Post Graduate teaching to Medical Students and PG Trainees. …" at bounding box center [576, 283] width 321 height 102
copy ul "Under Graduate and Post Graduate teaching to Medical Students and PG Trainees. …"
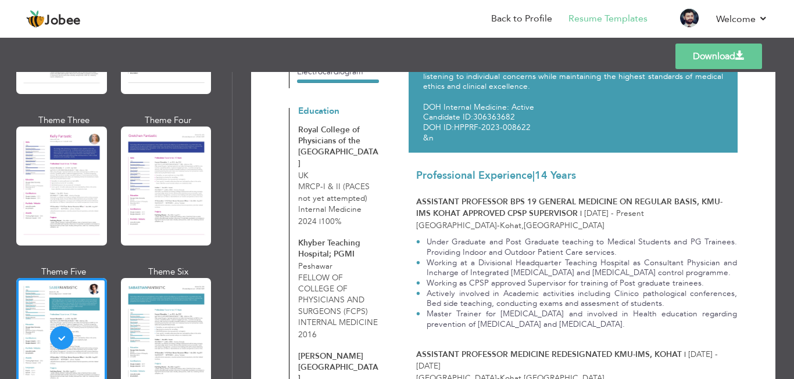
click at [687, 220] on p "Khyber Medical University Institute of Medical sciences - Kohat , Pakistan" at bounding box center [576, 225] width 321 height 11
click at [533, 17] on link "Back to Profile" at bounding box center [521, 18] width 61 height 13
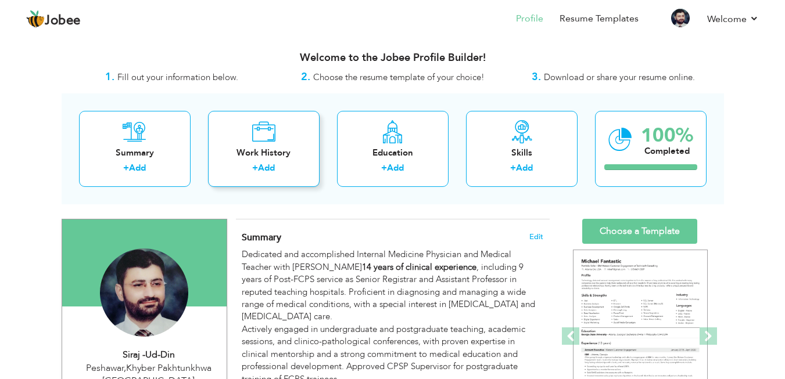
click at [278, 150] on div "Work History" at bounding box center [263, 153] width 93 height 12
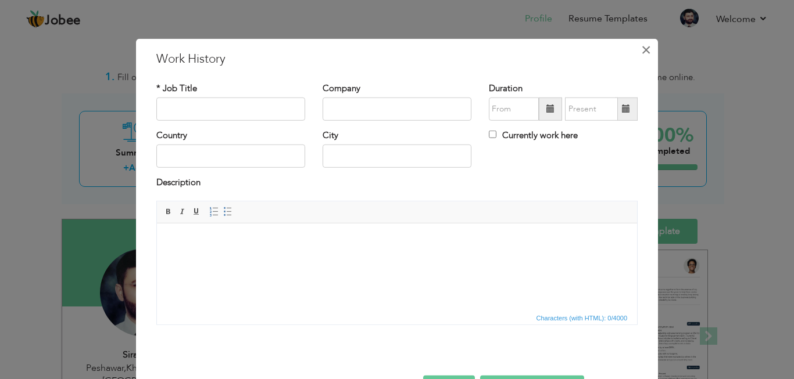
click at [642, 49] on span "×" at bounding box center [646, 49] width 10 height 21
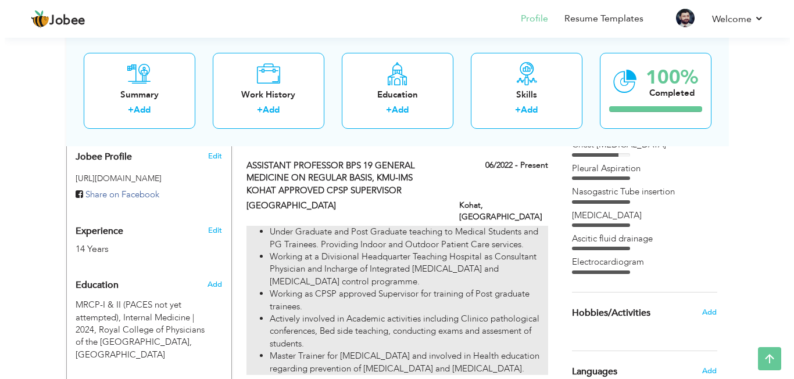
scroll to position [407, 0]
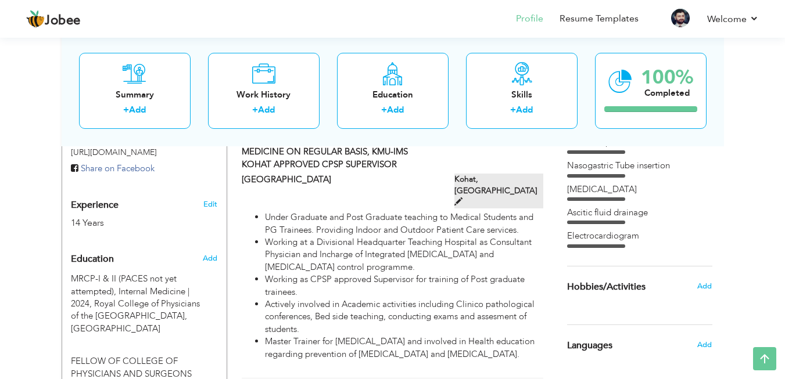
click at [462, 198] on span at bounding box center [458, 202] width 8 height 8
type input "ASSISTANT PROFESSOR BPS 19 GENERAL MEDICINE ON REGULAR BASIS, KMU-IMS KOHAT APP…"
type input "[GEOGRAPHIC_DATA]"
type input "06/2022"
type input "[GEOGRAPHIC_DATA]"
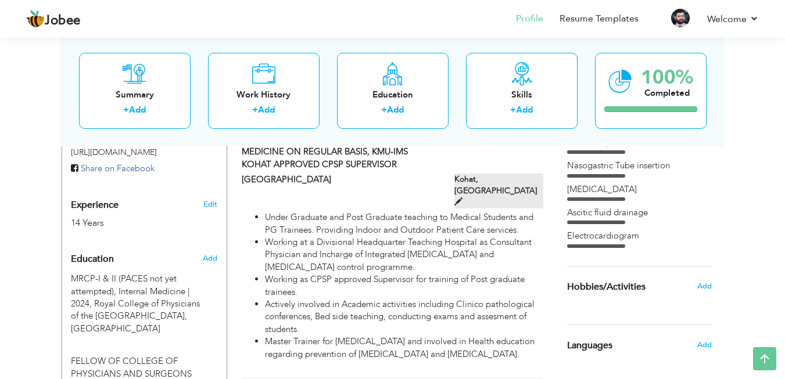
type input "Kohat"
checkbox input "true"
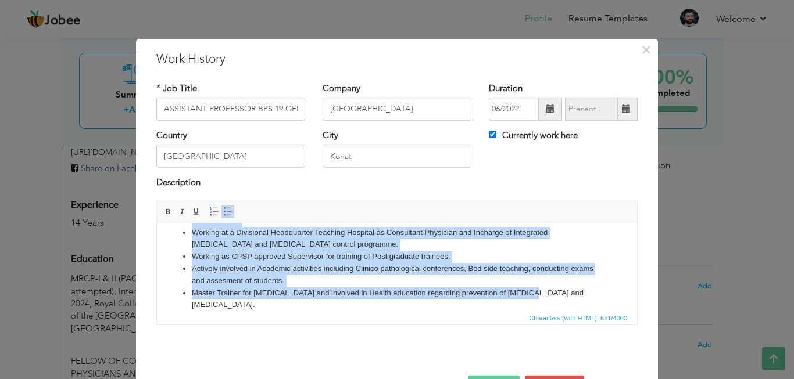
scroll to position [40, 0]
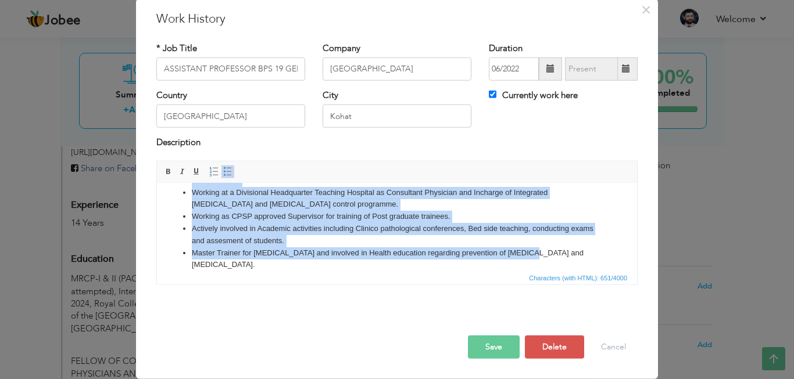
drag, startPoint x: 185, startPoint y: 197, endPoint x: 578, endPoint y: 285, distance: 402.9
click at [578, 282] on html "Under Graduate and Post Graduate teaching to Medical Students and PG Trainees. …" at bounding box center [397, 216] width 480 height 132
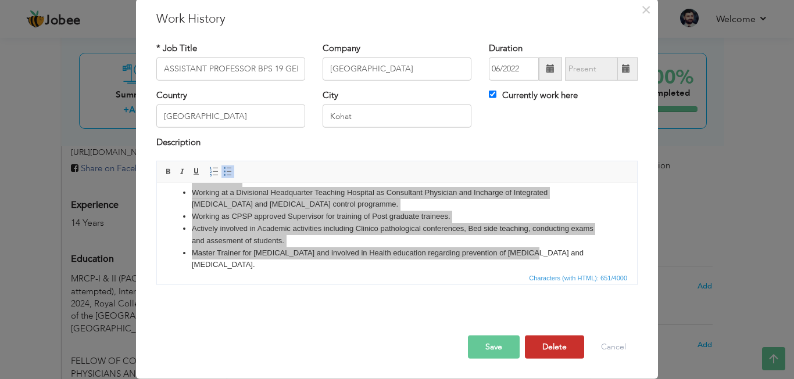
click at [552, 347] on button "Delete" at bounding box center [554, 347] width 59 height 23
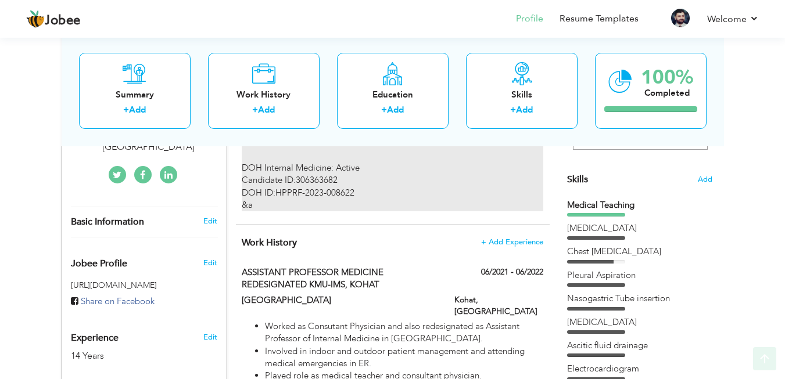
scroll to position [290, 0]
